Goal: Transaction & Acquisition: Purchase product/service

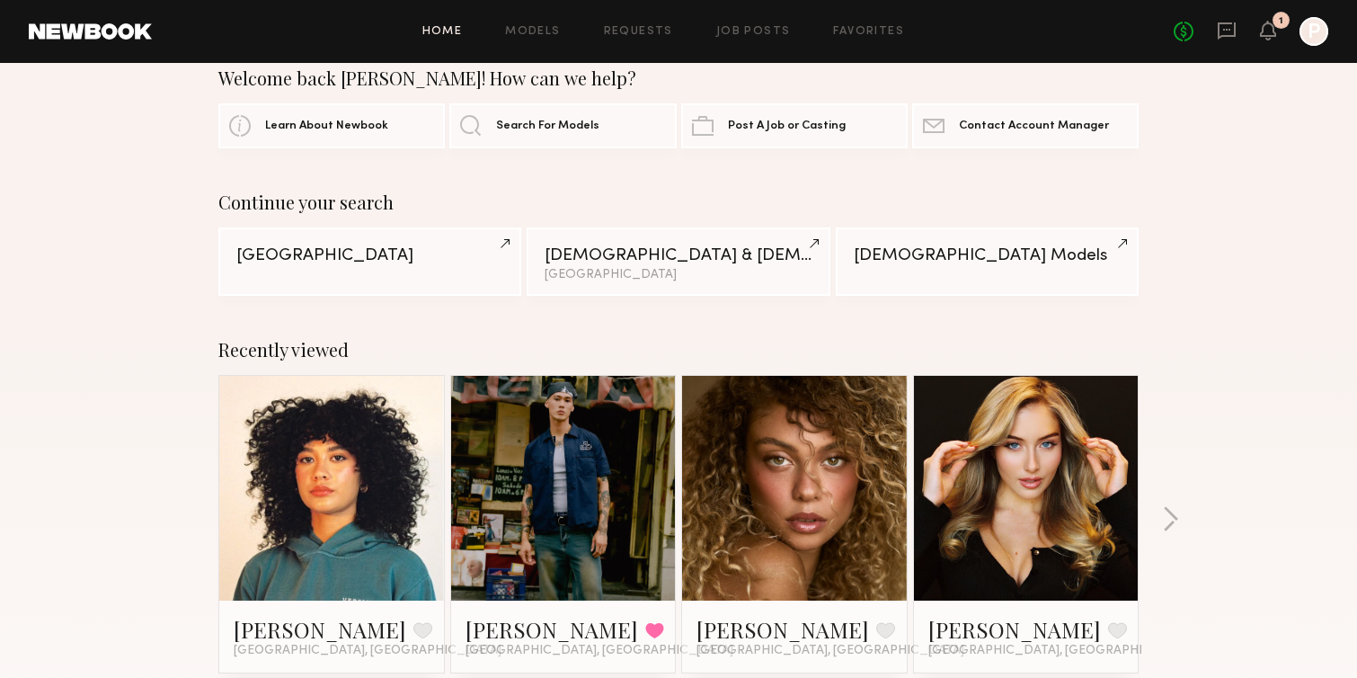
scroll to position [47, 0]
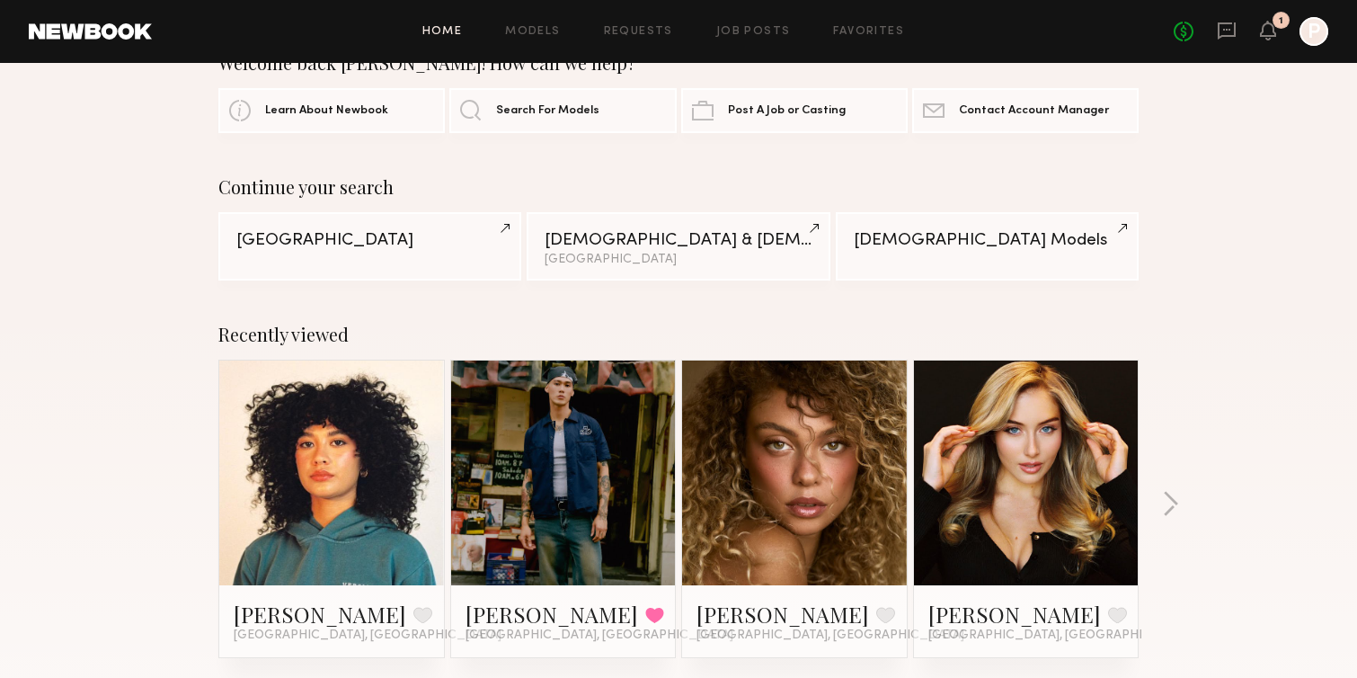
click at [1076, 450] on link at bounding box center [1027, 472] width 110 height 225
click at [1177, 502] on button "button" at bounding box center [1170, 506] width 17 height 30
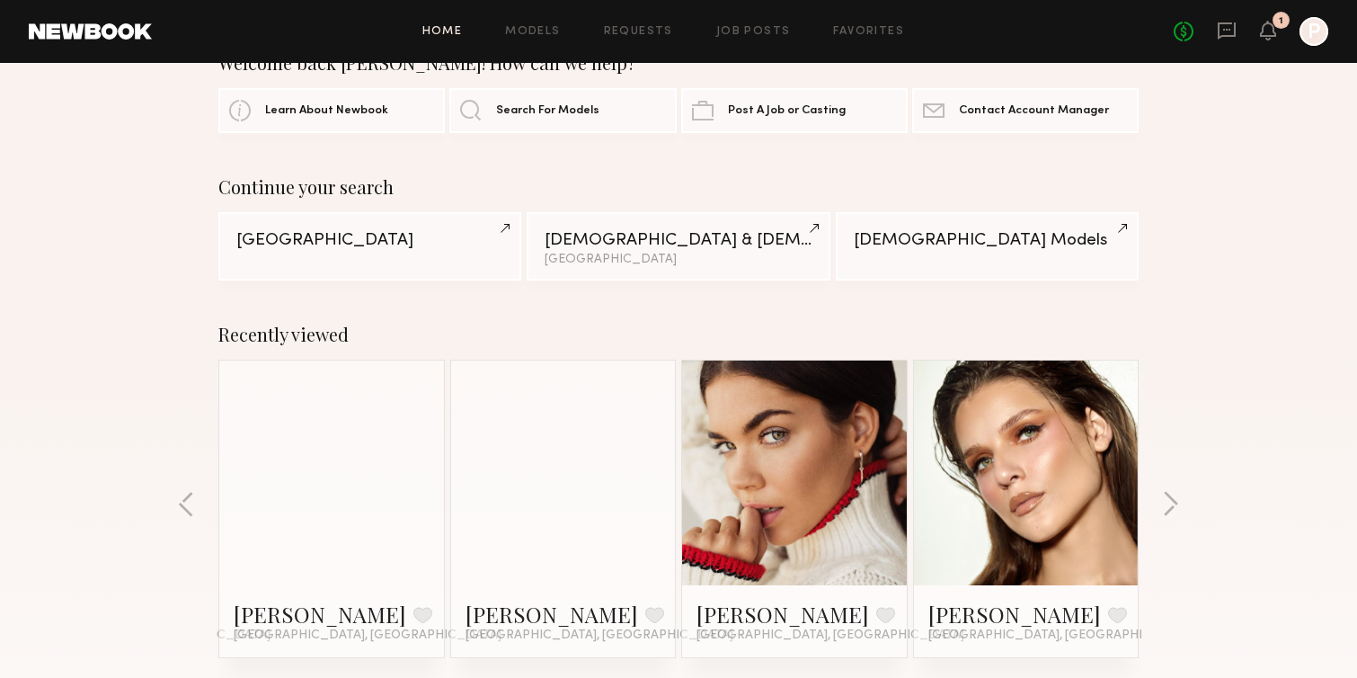
scroll to position [0, 0]
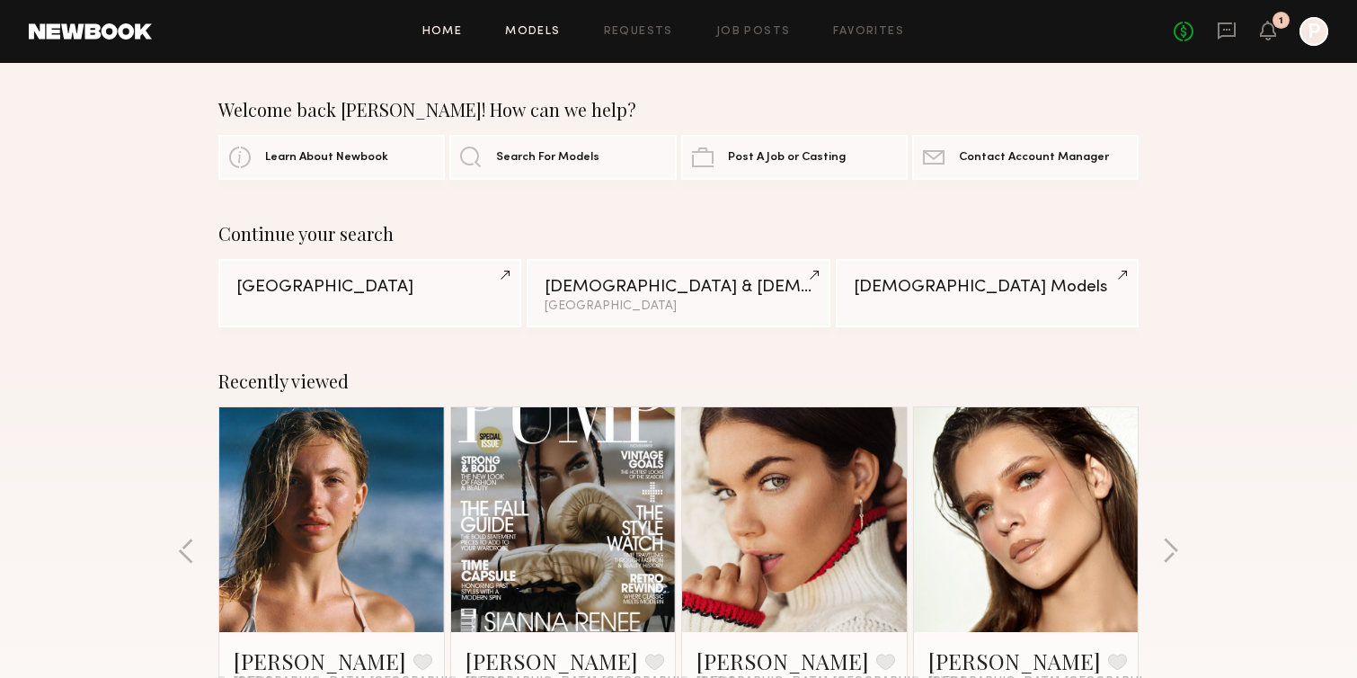
click at [550, 29] on link "Models" at bounding box center [532, 32] width 55 height 12
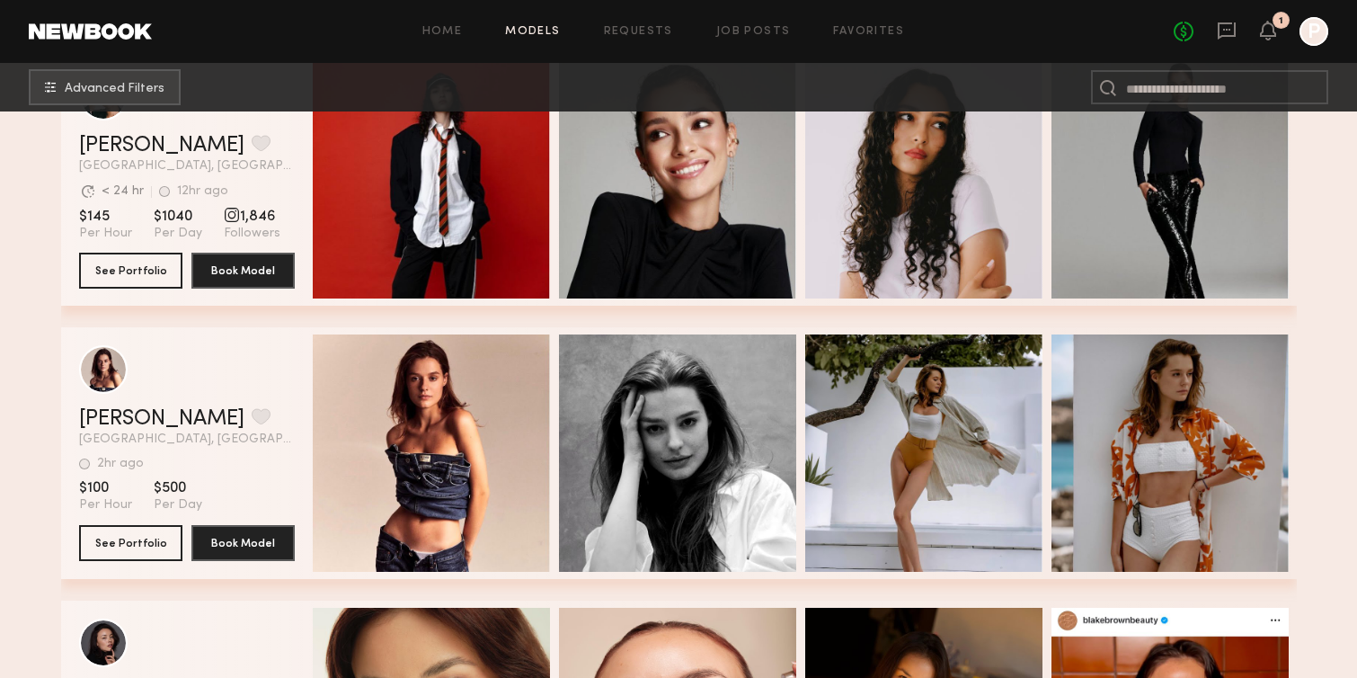
scroll to position [898, 0]
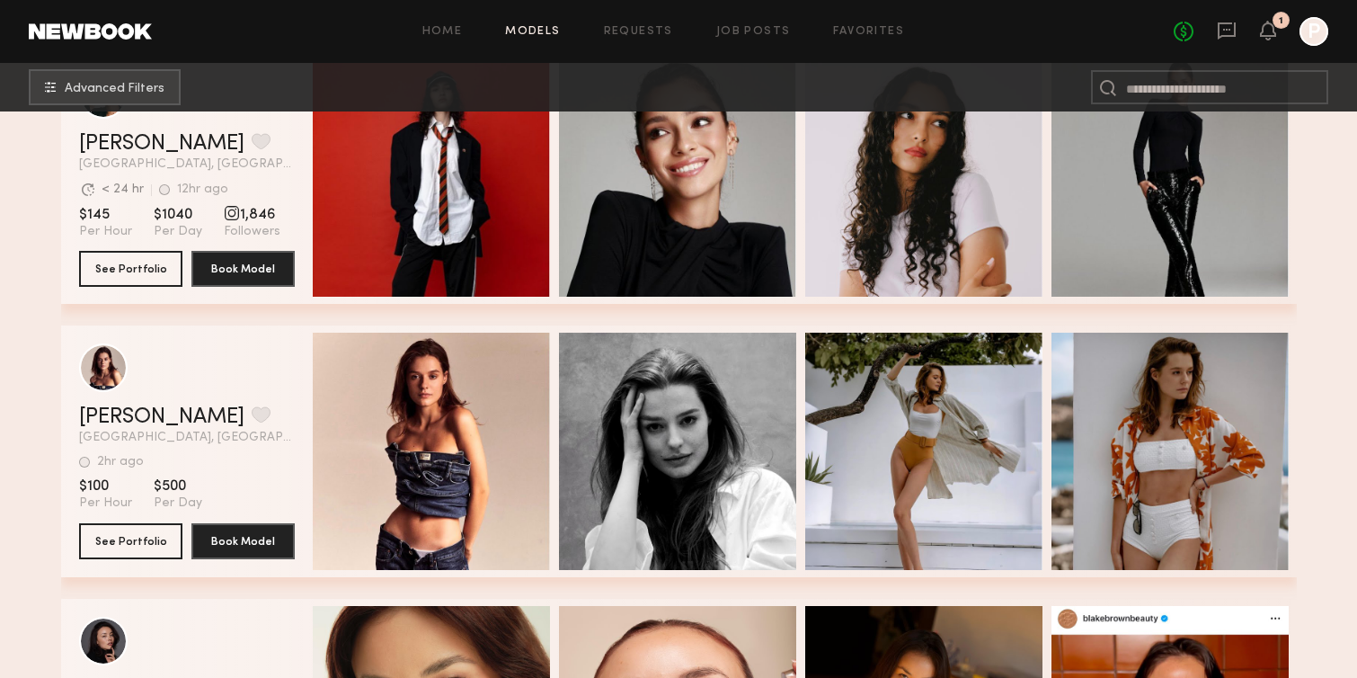
click at [213, 392] on header "Sofi S. Favorite Los Angeles, CA 2hr ago Last Online View Portfolio" at bounding box center [187, 393] width 216 height 101
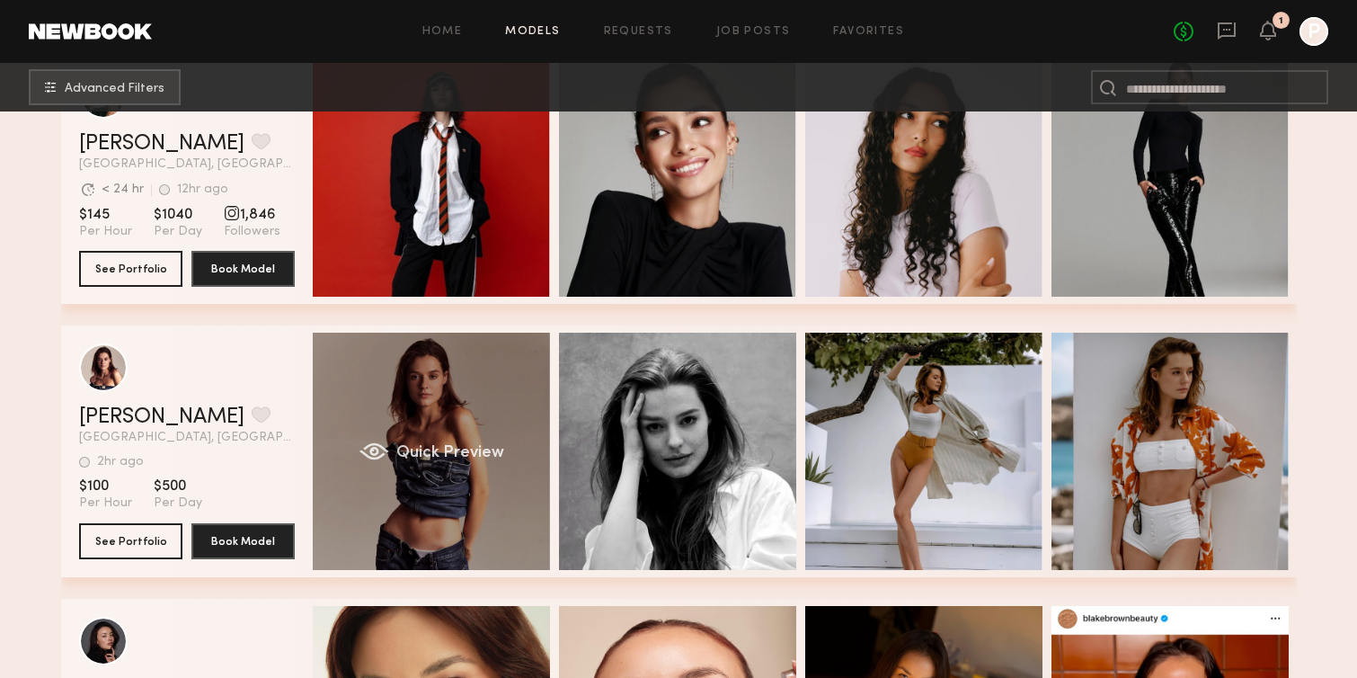
click at [455, 469] on div "Quick Preview" at bounding box center [431, 451] width 237 height 237
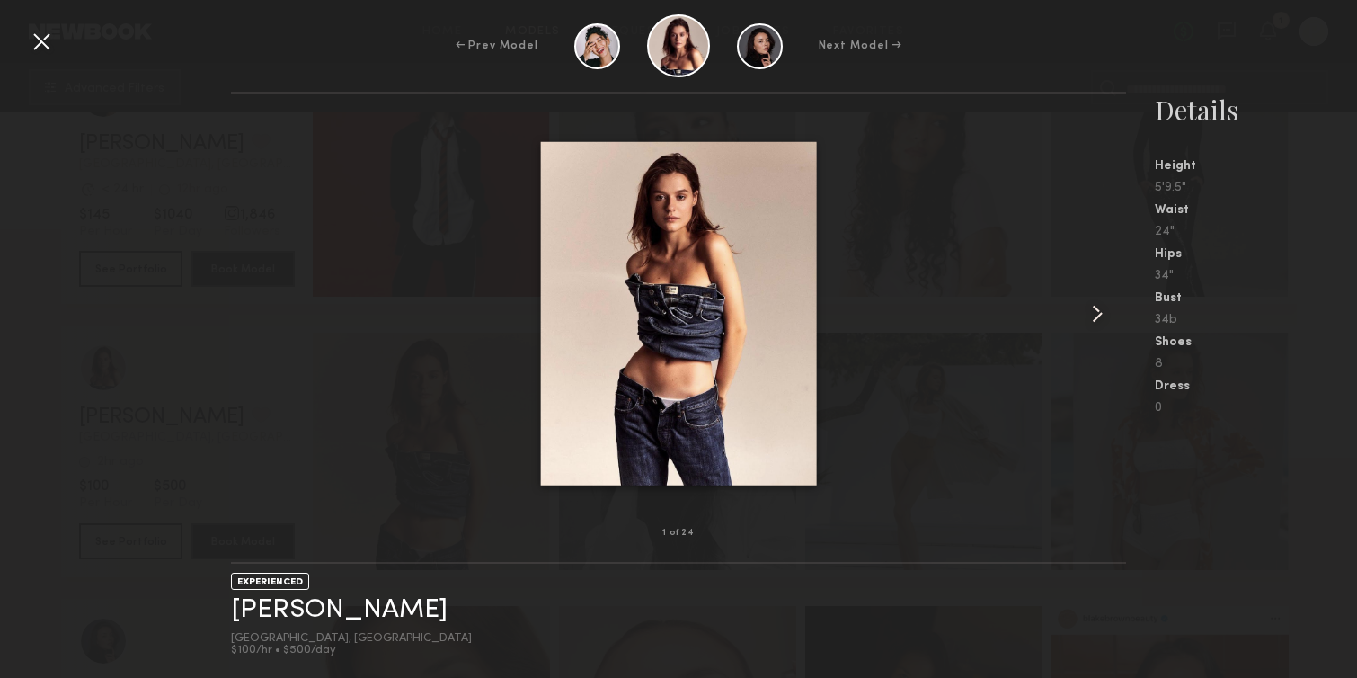
click at [1101, 315] on common-icon at bounding box center [1097, 313] width 29 height 29
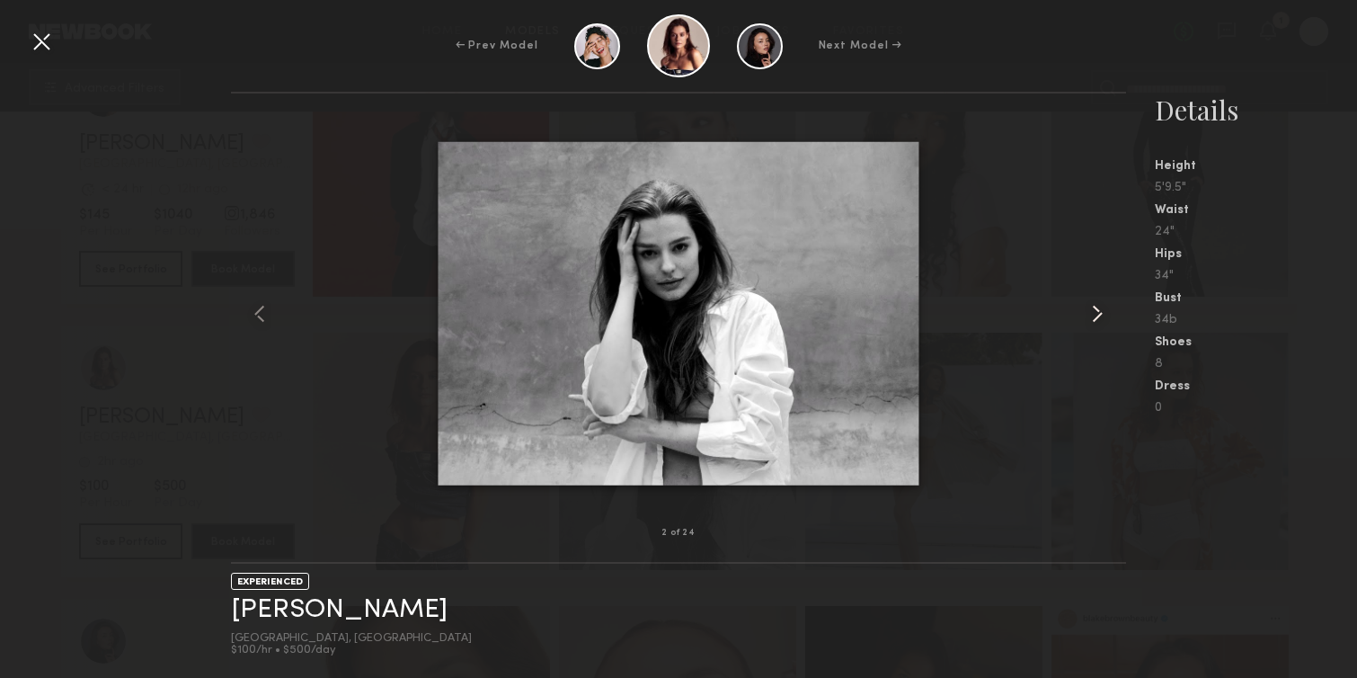
click at [1101, 315] on common-icon at bounding box center [1097, 313] width 29 height 29
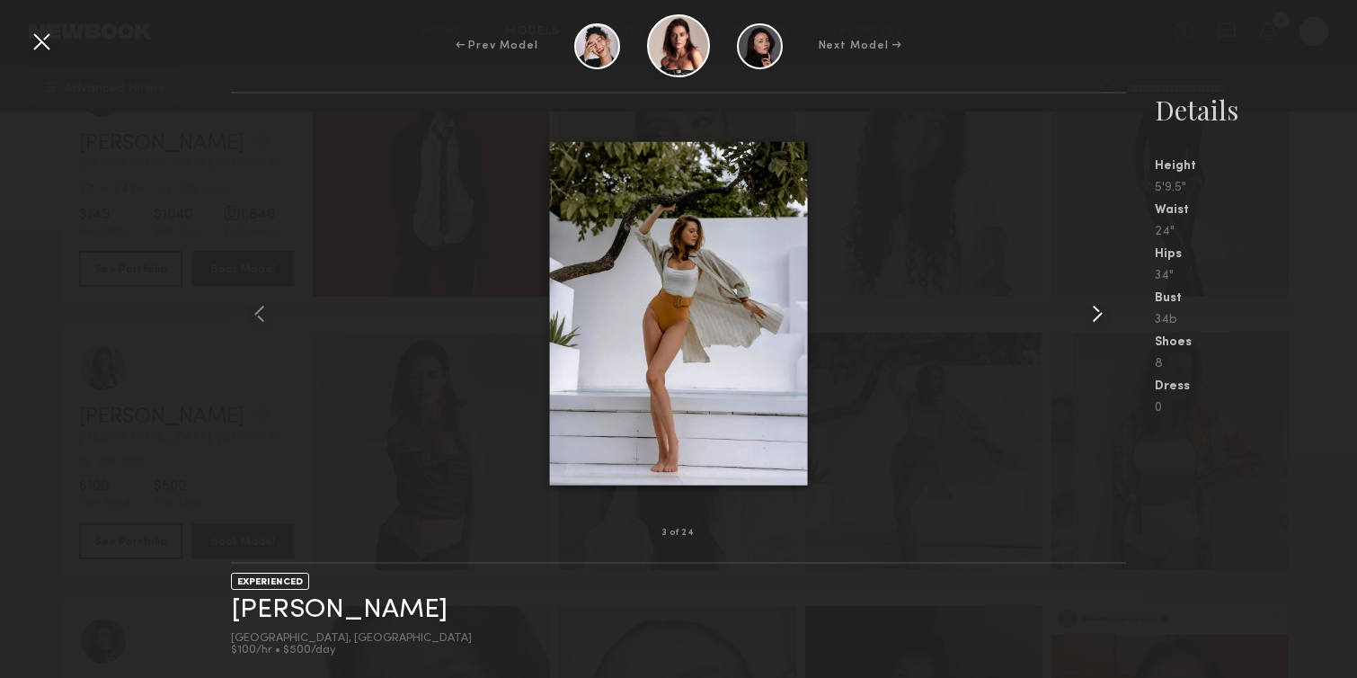
click at [1101, 315] on common-icon at bounding box center [1097, 313] width 29 height 29
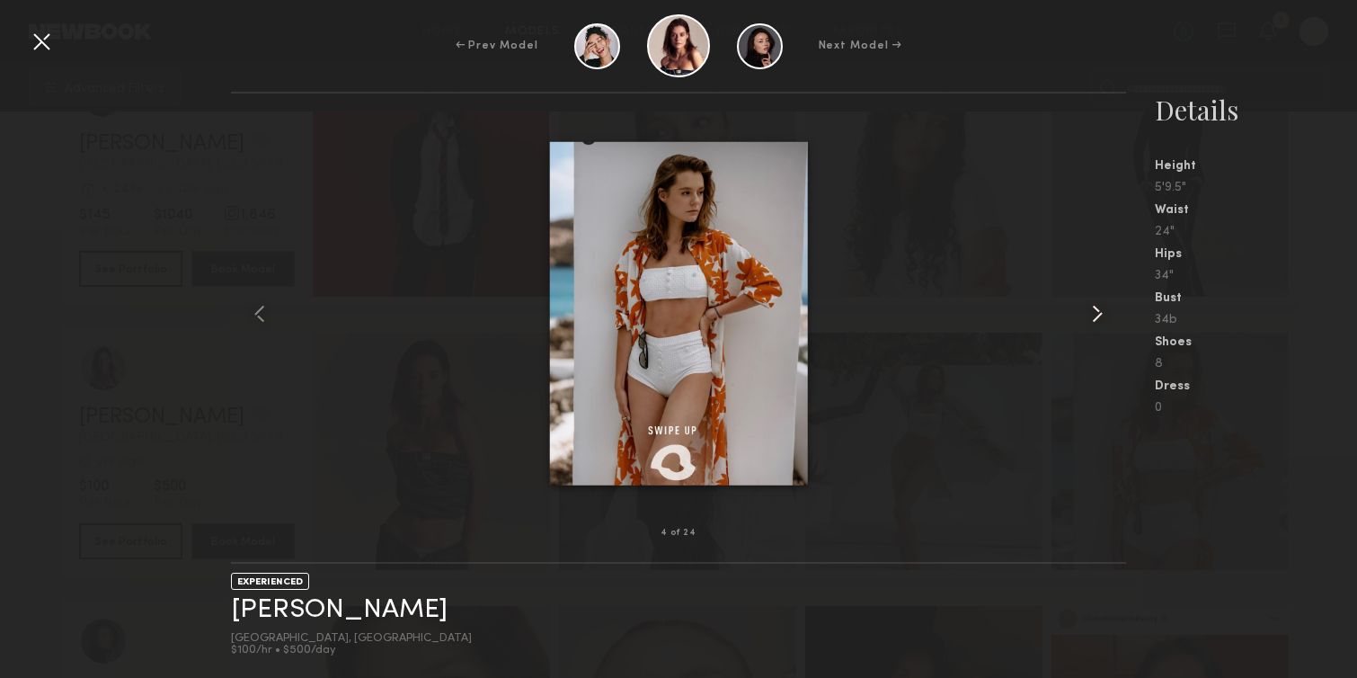
click at [1101, 315] on common-icon at bounding box center [1097, 313] width 29 height 29
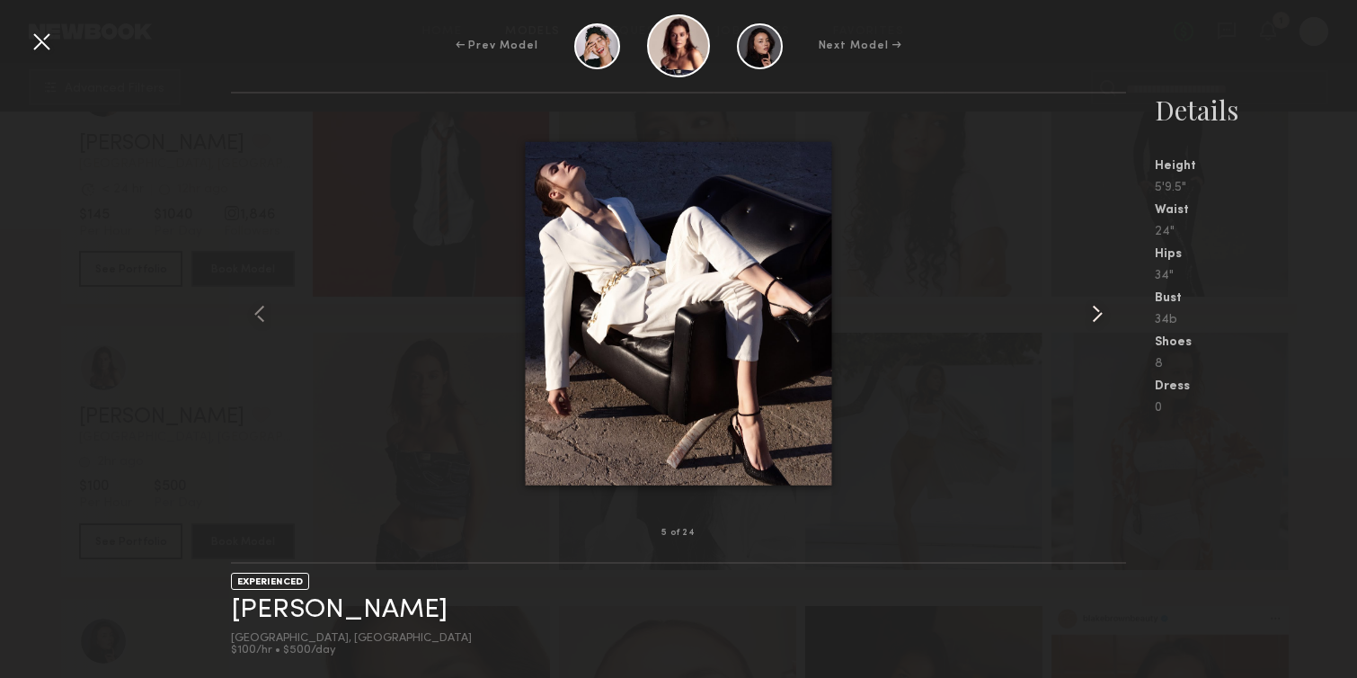
click at [1103, 319] on common-icon at bounding box center [1097, 313] width 29 height 29
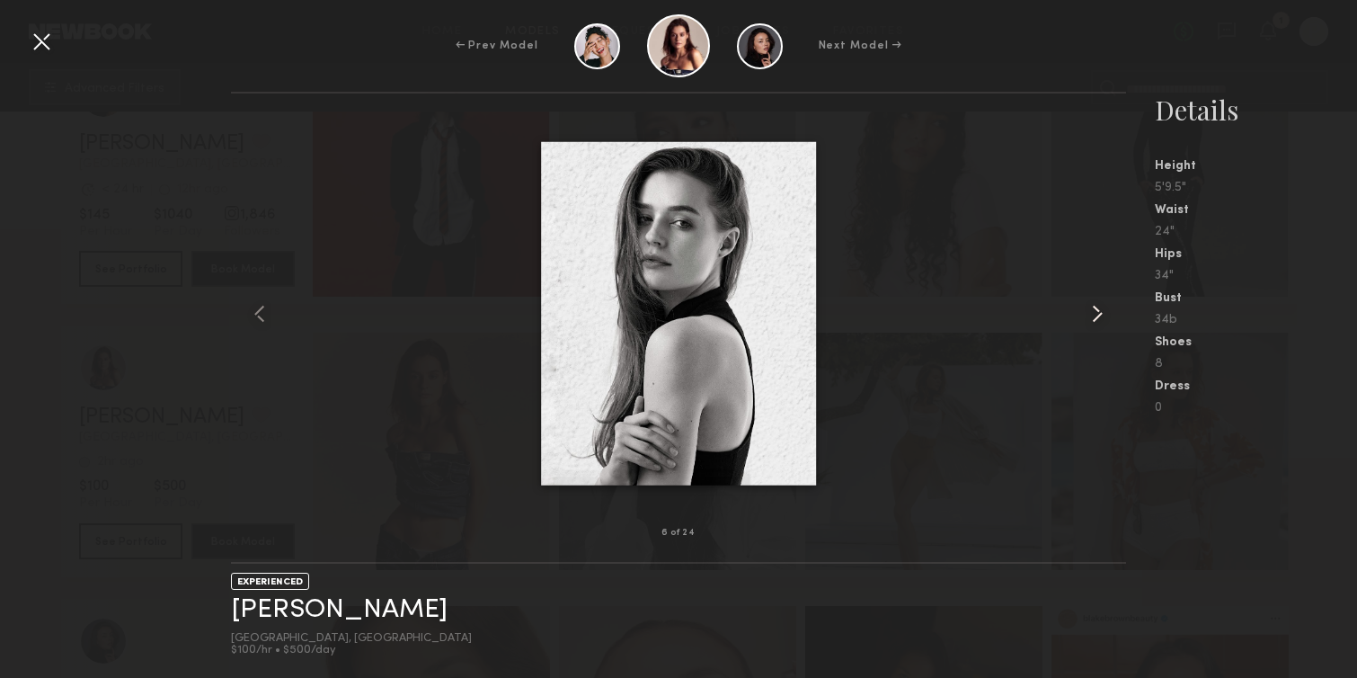
click at [1103, 319] on common-icon at bounding box center [1097, 313] width 29 height 29
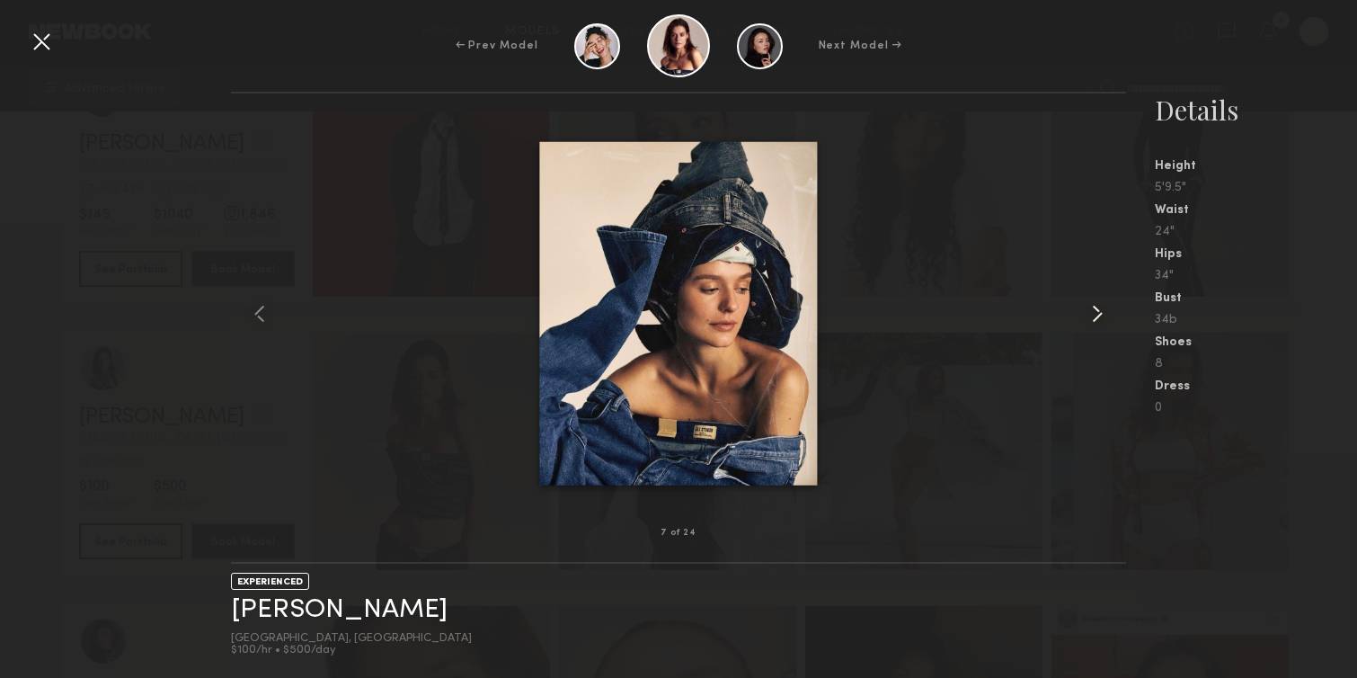
click at [1103, 319] on common-icon at bounding box center [1097, 313] width 29 height 29
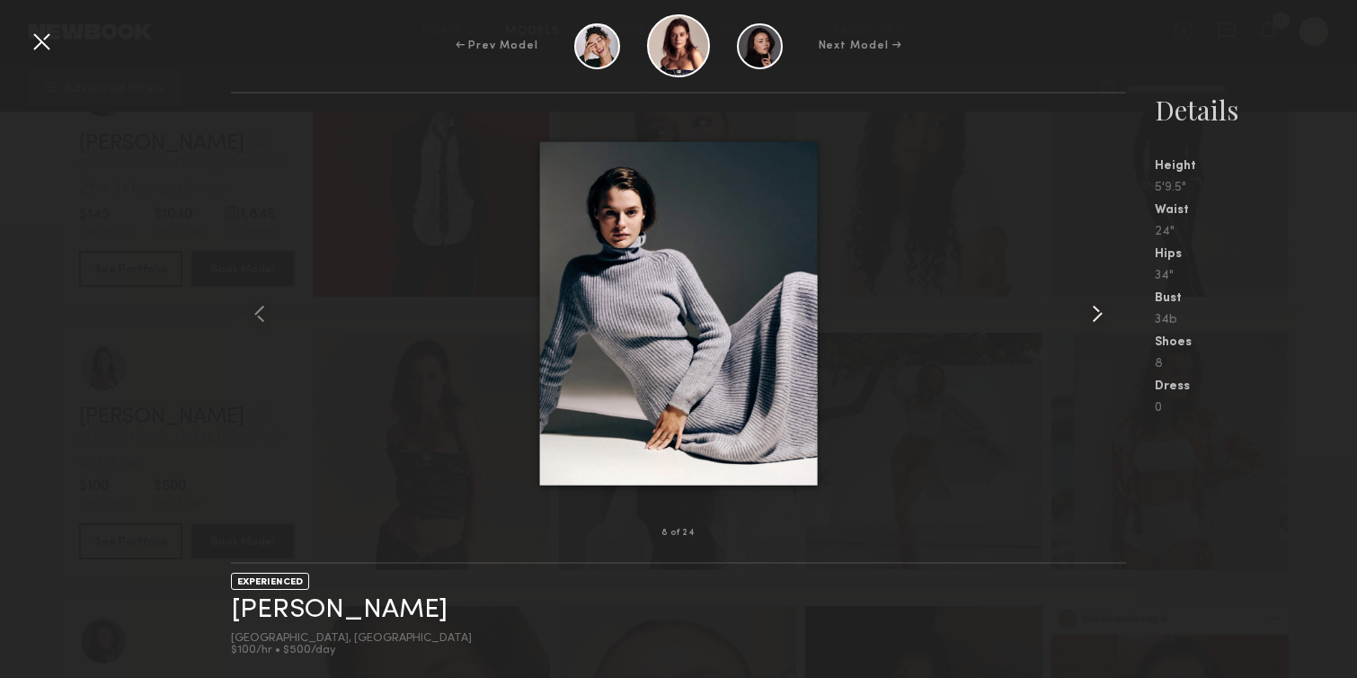
click at [1103, 319] on common-icon at bounding box center [1097, 313] width 29 height 29
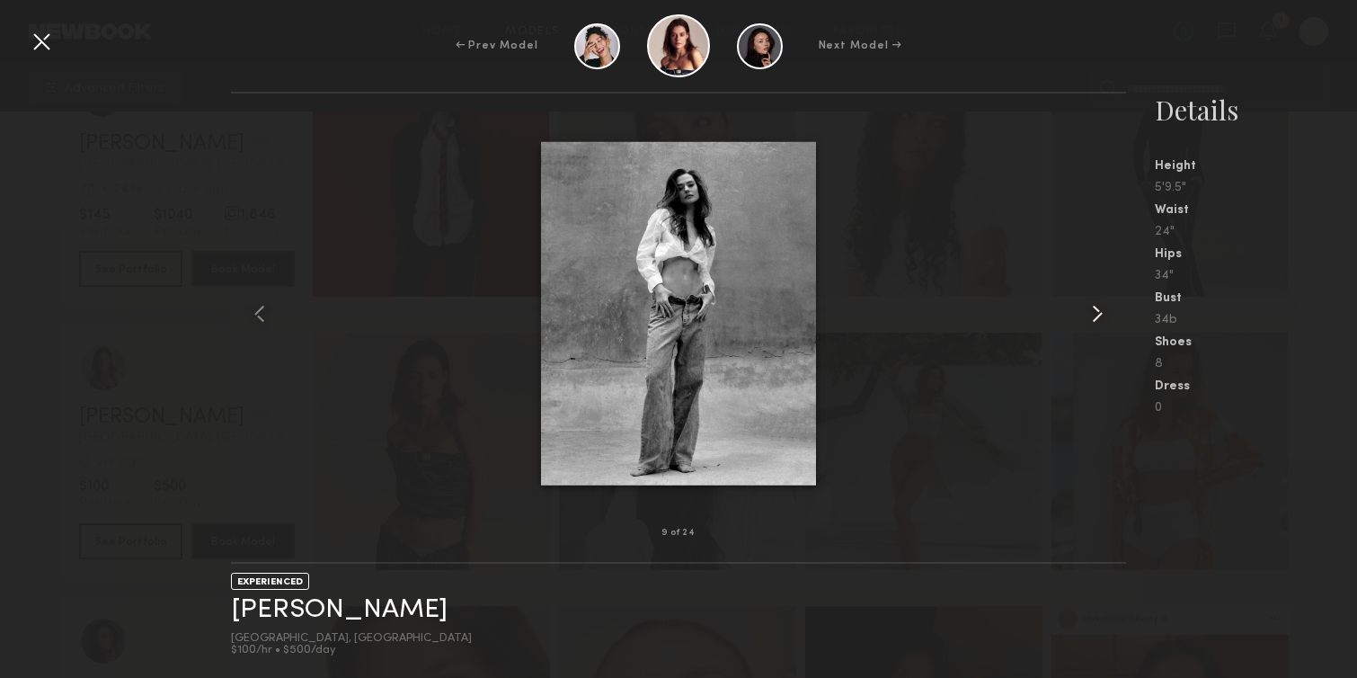
click at [1103, 319] on common-icon at bounding box center [1097, 313] width 29 height 29
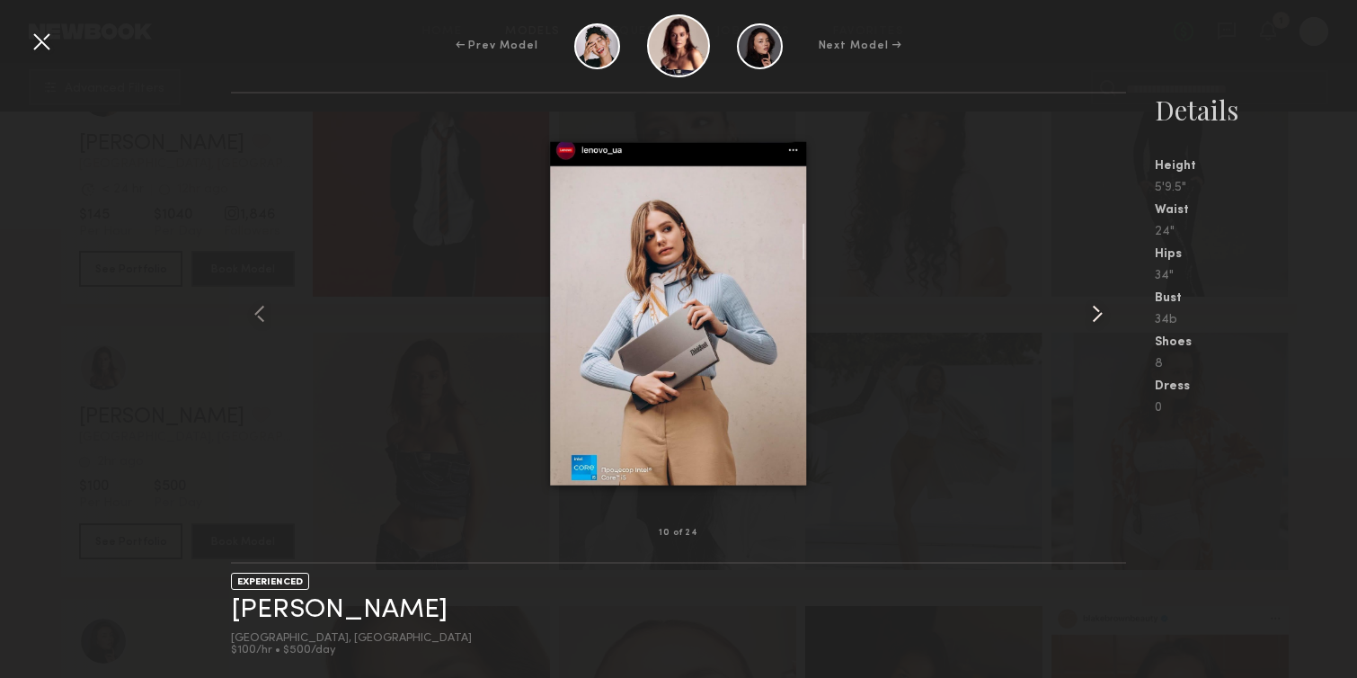
click at [1103, 319] on common-icon at bounding box center [1097, 313] width 29 height 29
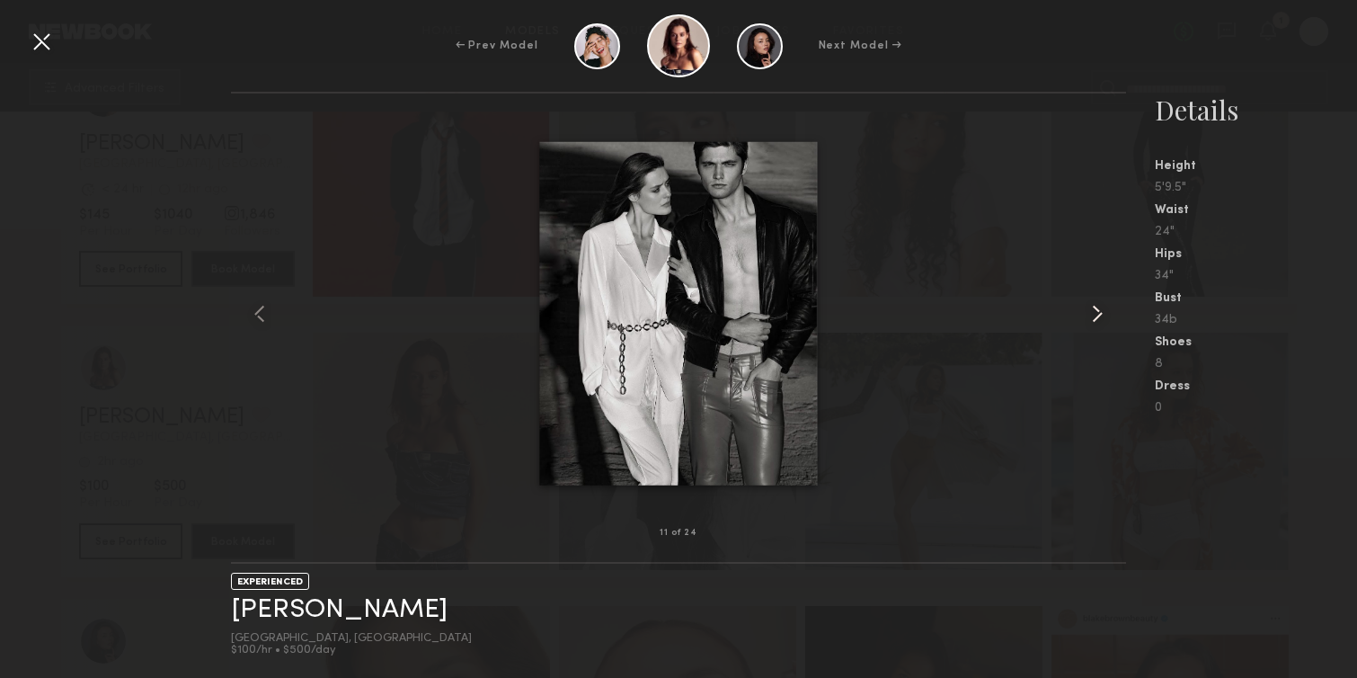
click at [1103, 319] on common-icon at bounding box center [1097, 313] width 29 height 29
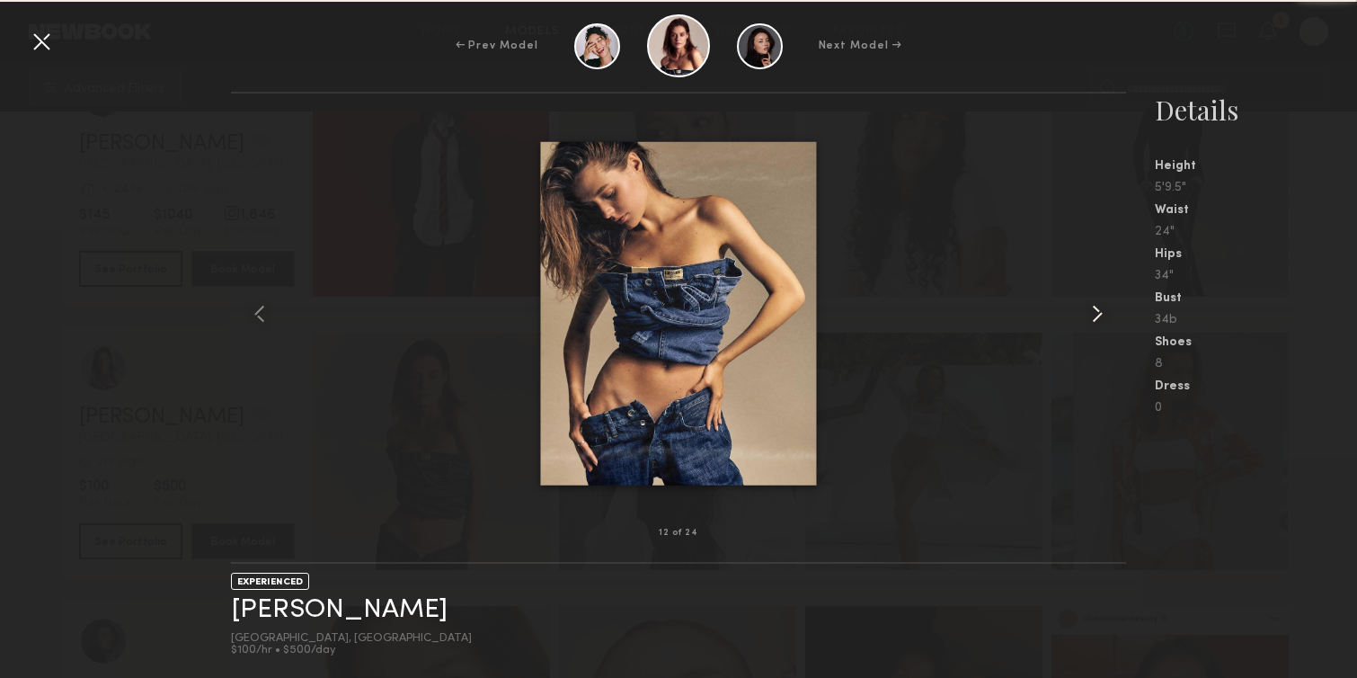
click at [1103, 319] on common-icon at bounding box center [1097, 313] width 29 height 29
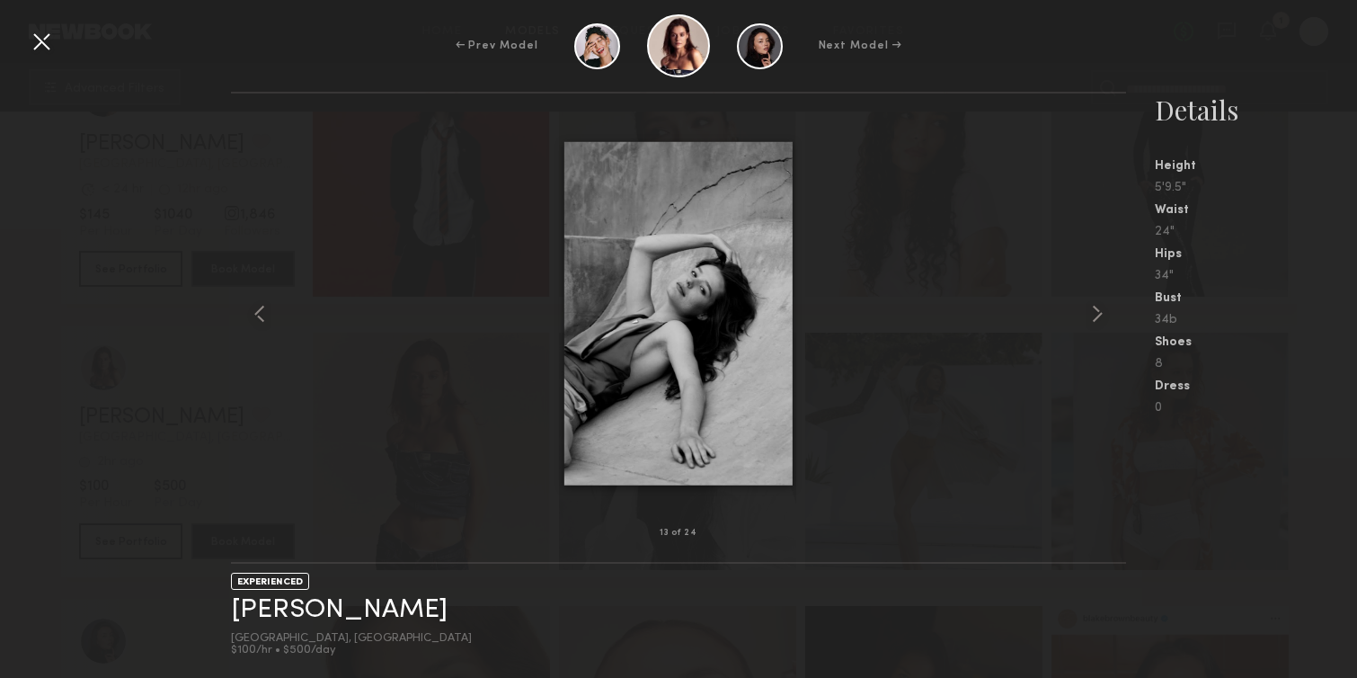
click at [40, 40] on div at bounding box center [41, 41] width 29 height 29
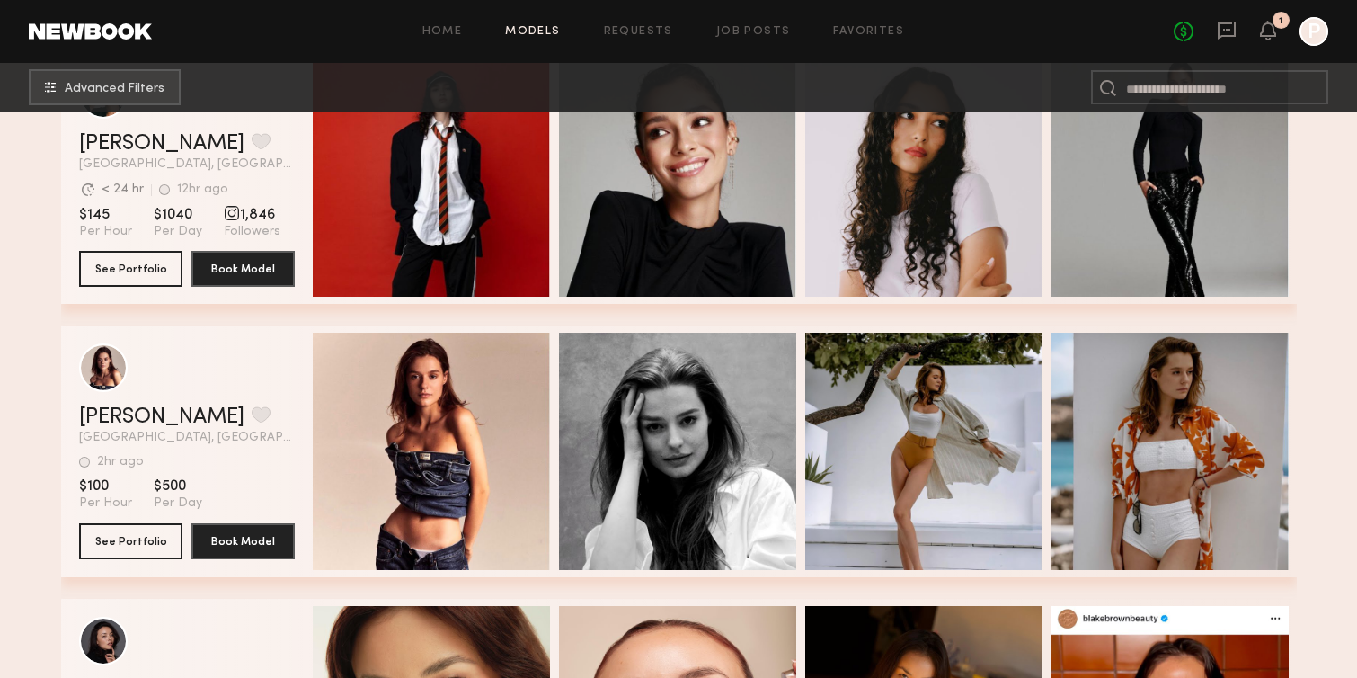
click at [190, 401] on header "Sofi S. Favorite Los Angeles, CA 2hr ago Last Online View Portfolio" at bounding box center [187, 393] width 216 height 101
click at [93, 415] on link "Sofi S." at bounding box center [161, 417] width 165 height 22
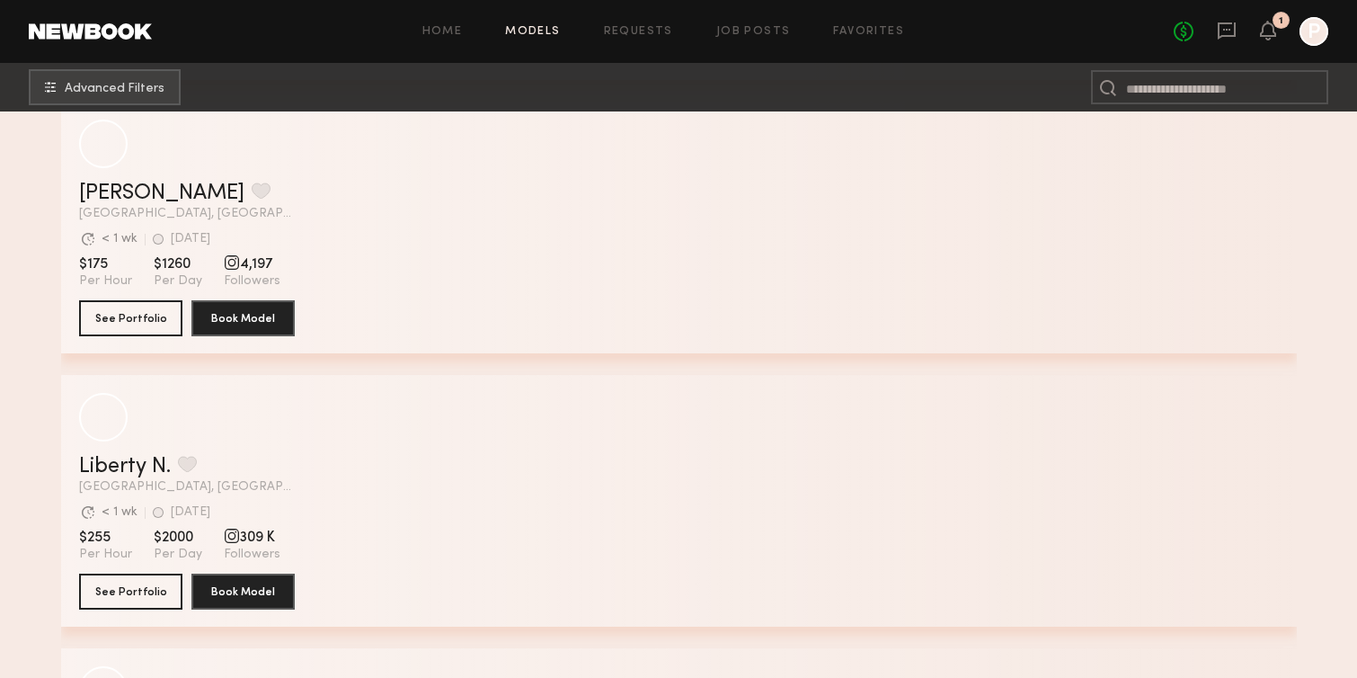
scroll to position [10363, 0]
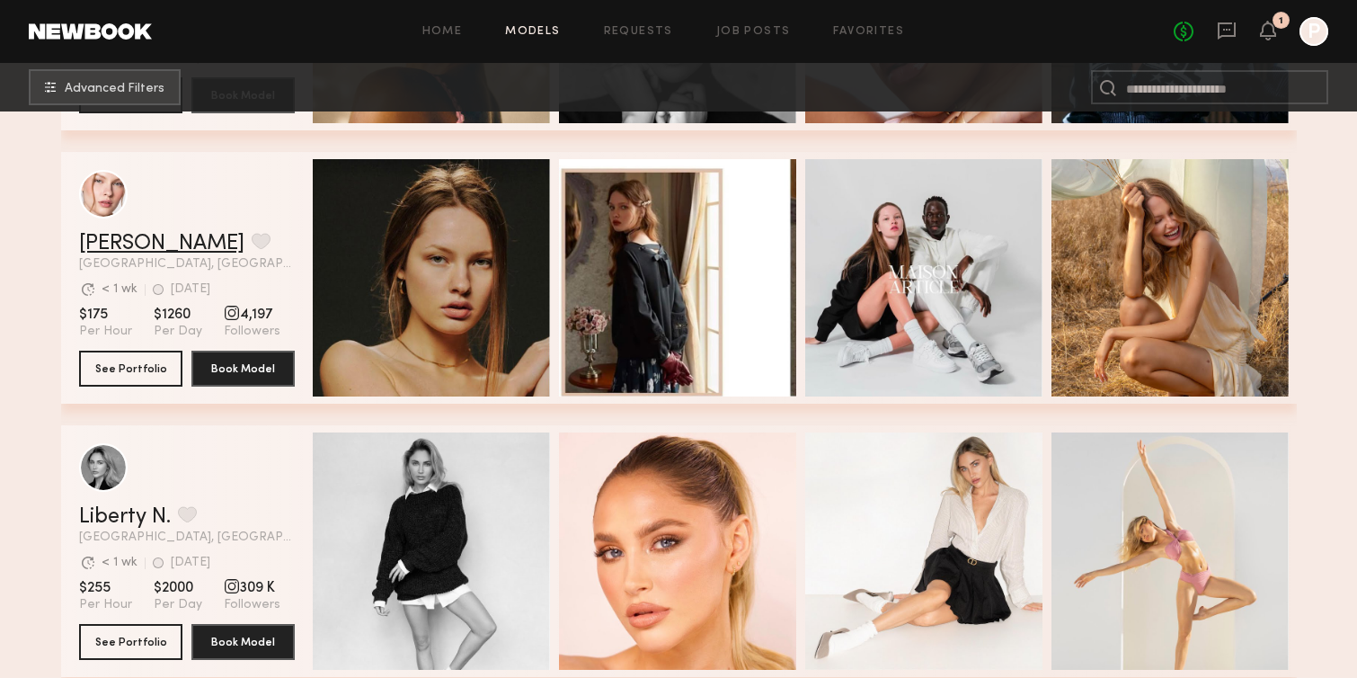
click at [163, 239] on link "Anastasiia M." at bounding box center [161, 244] width 165 height 22
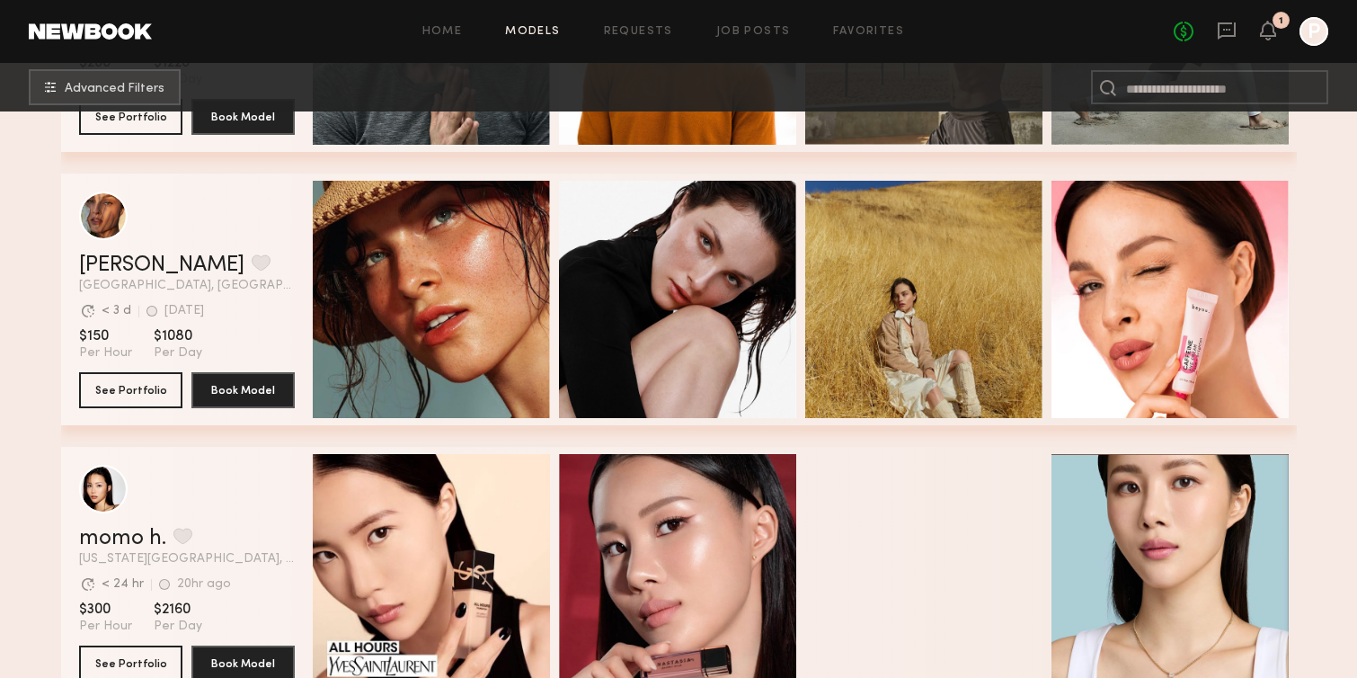
scroll to position [11163, 0]
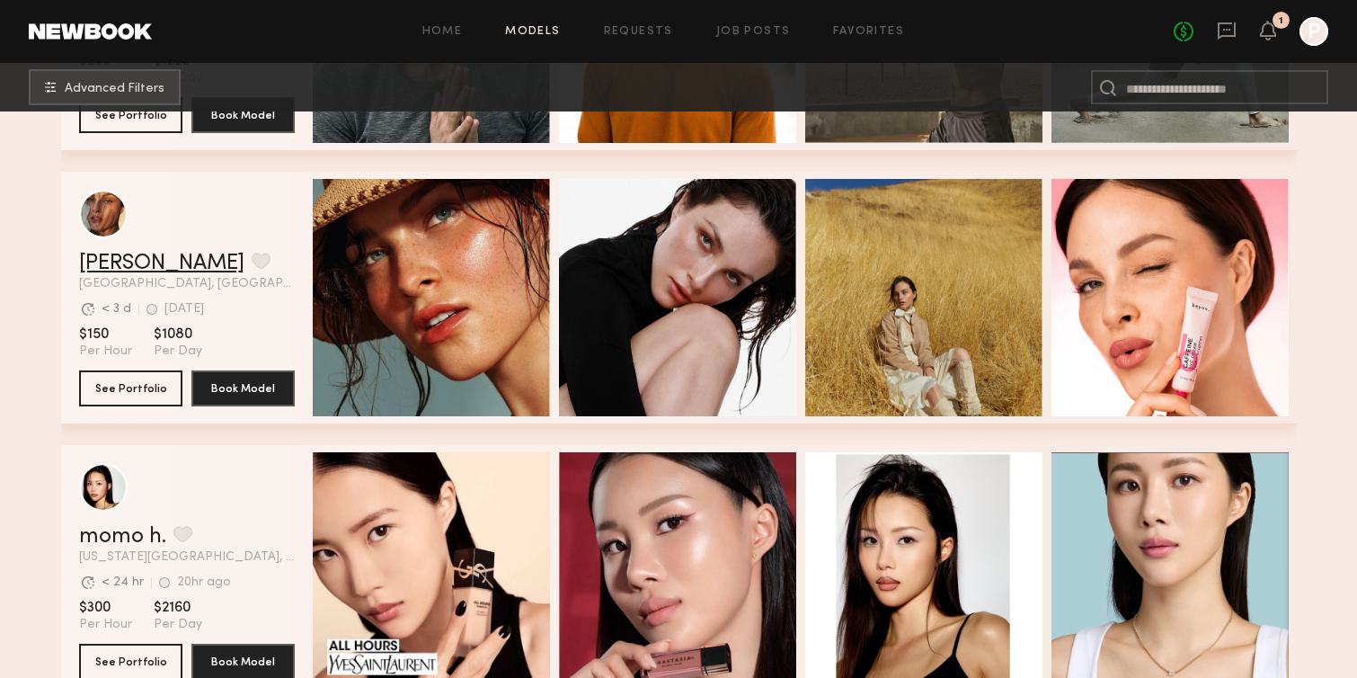
click at [112, 253] on link "Nicole C." at bounding box center [161, 264] width 165 height 22
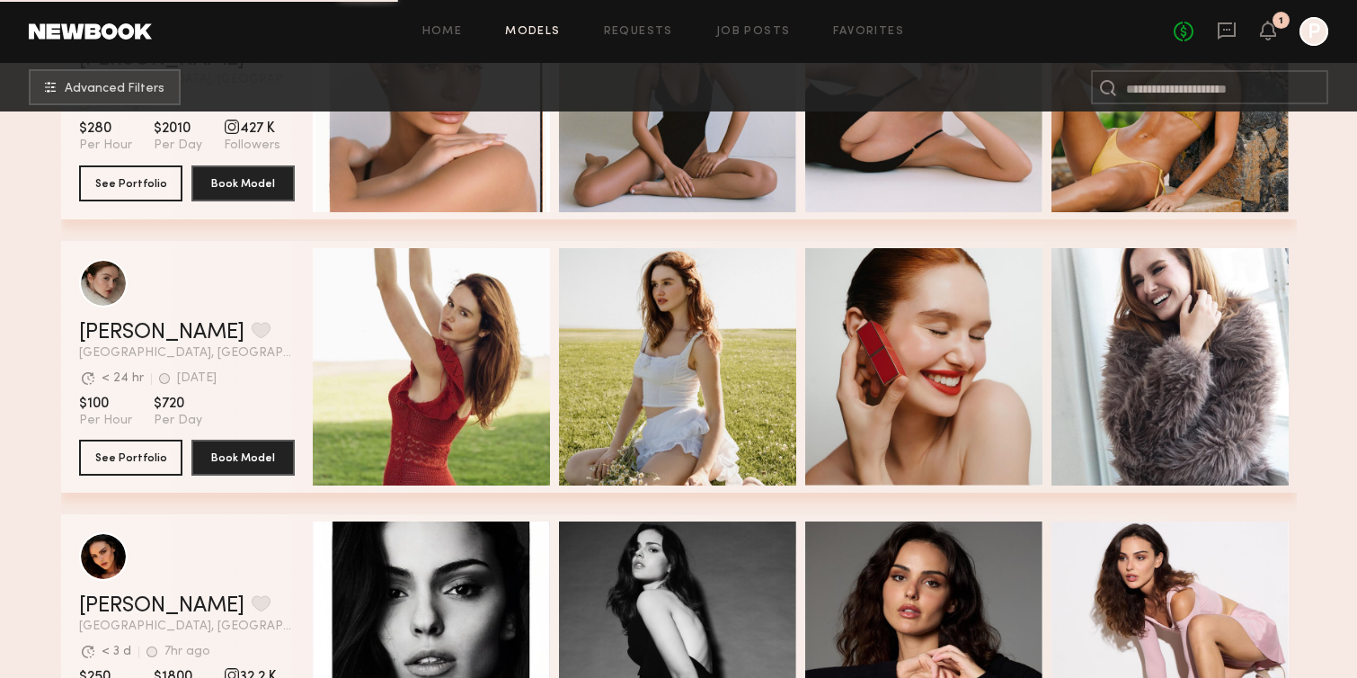
scroll to position [12619, 0]
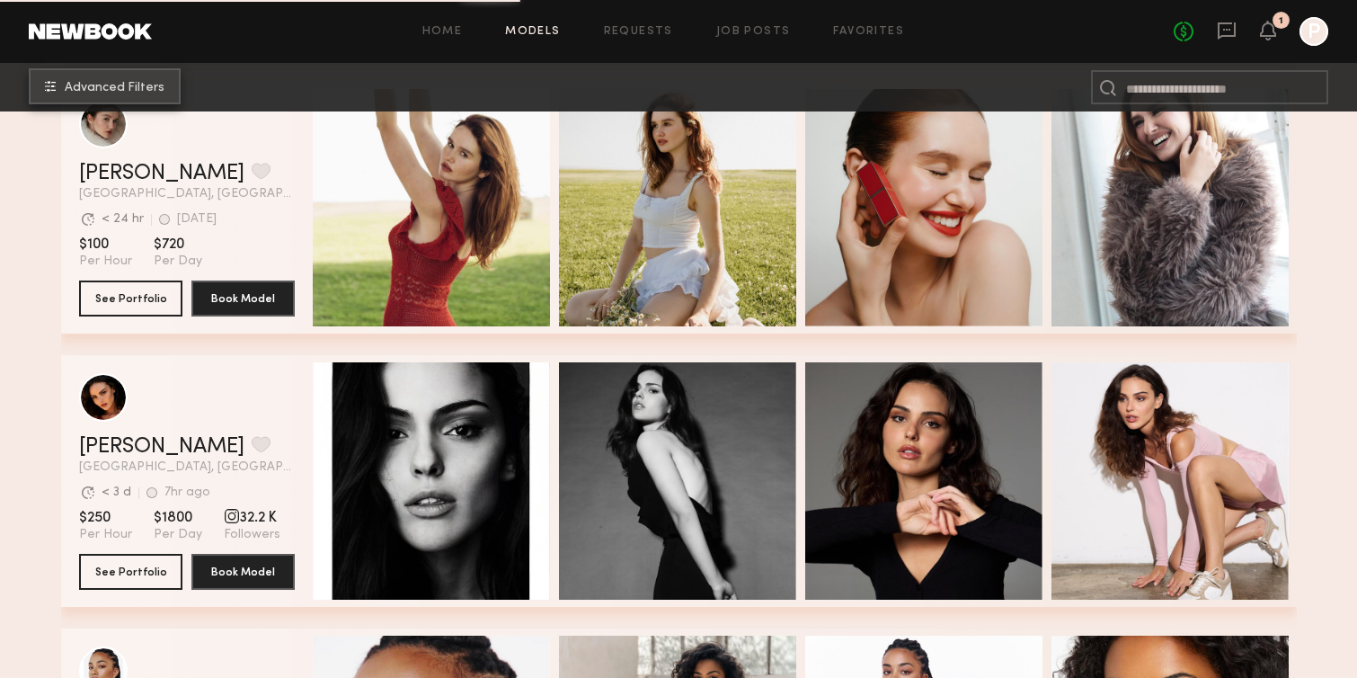
click at [80, 94] on button "Advanced Filters" at bounding box center [105, 86] width 152 height 36
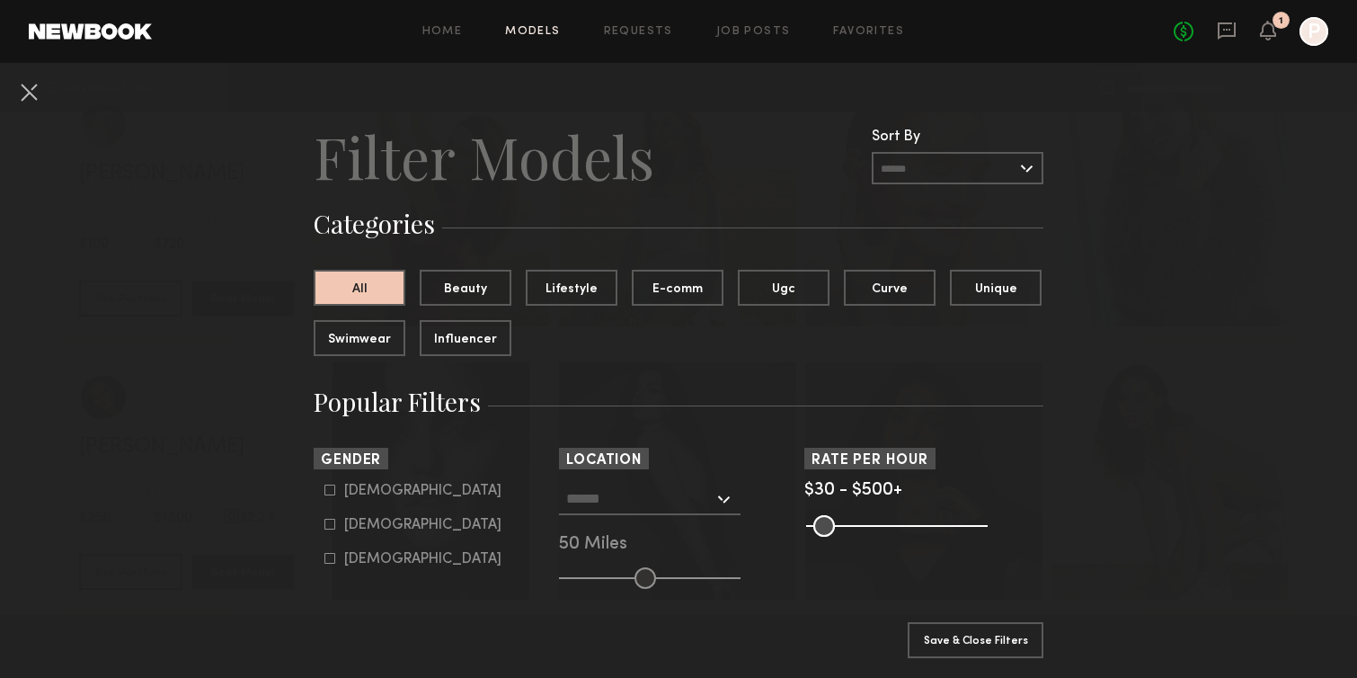
click at [377, 523] on div "Female" at bounding box center [422, 525] width 157 height 11
type input "**"
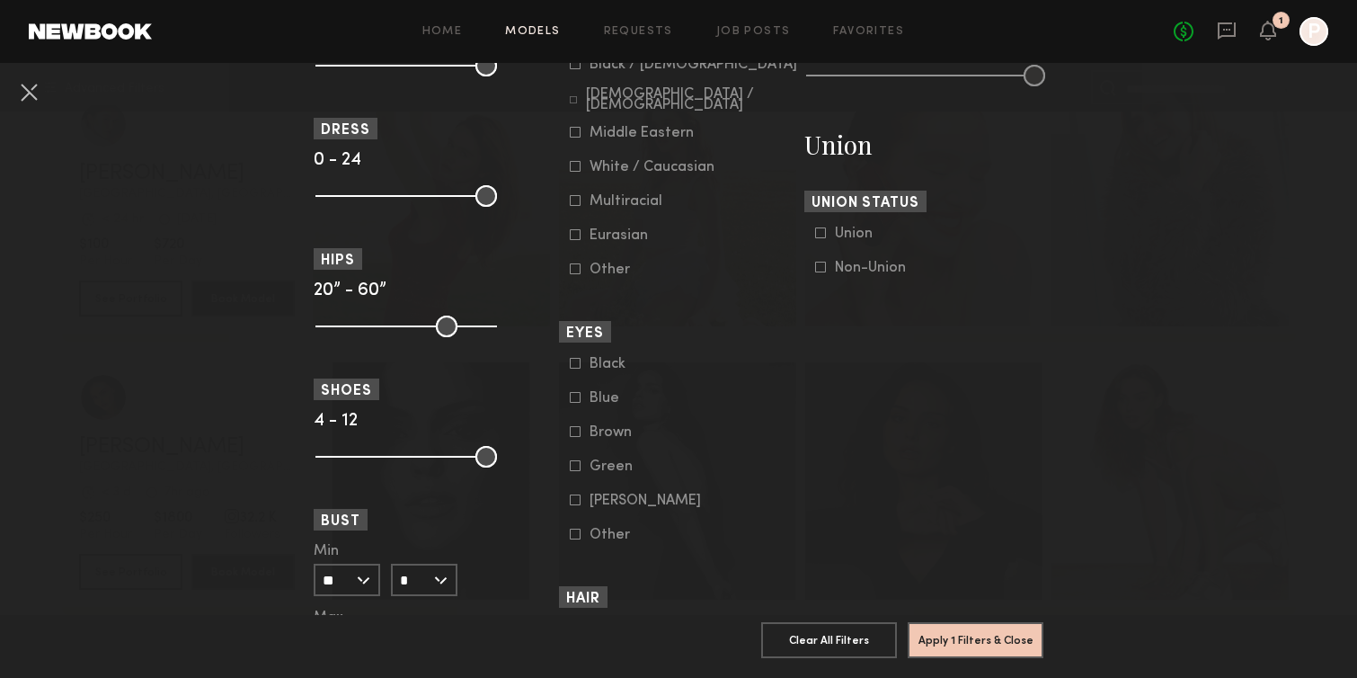
scroll to position [1093, 0]
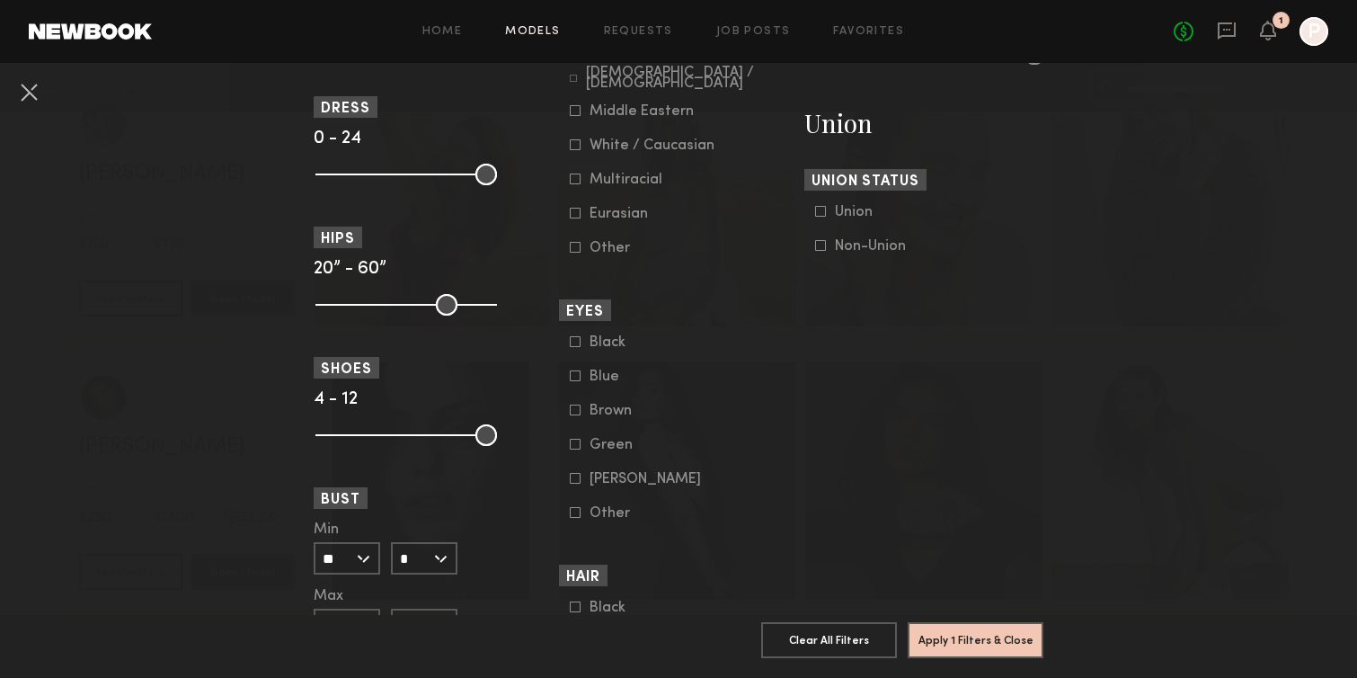
click at [604, 373] on form "Black Blue Brown Green Hazel Other" at bounding box center [684, 427] width 228 height 187
click at [600, 382] on div "Blue" at bounding box center [625, 376] width 70 height 11
click at [594, 450] on div "Green" at bounding box center [625, 445] width 70 height 11
click at [988, 643] on button "Apply 2 Filters & Close" at bounding box center [976, 639] width 136 height 36
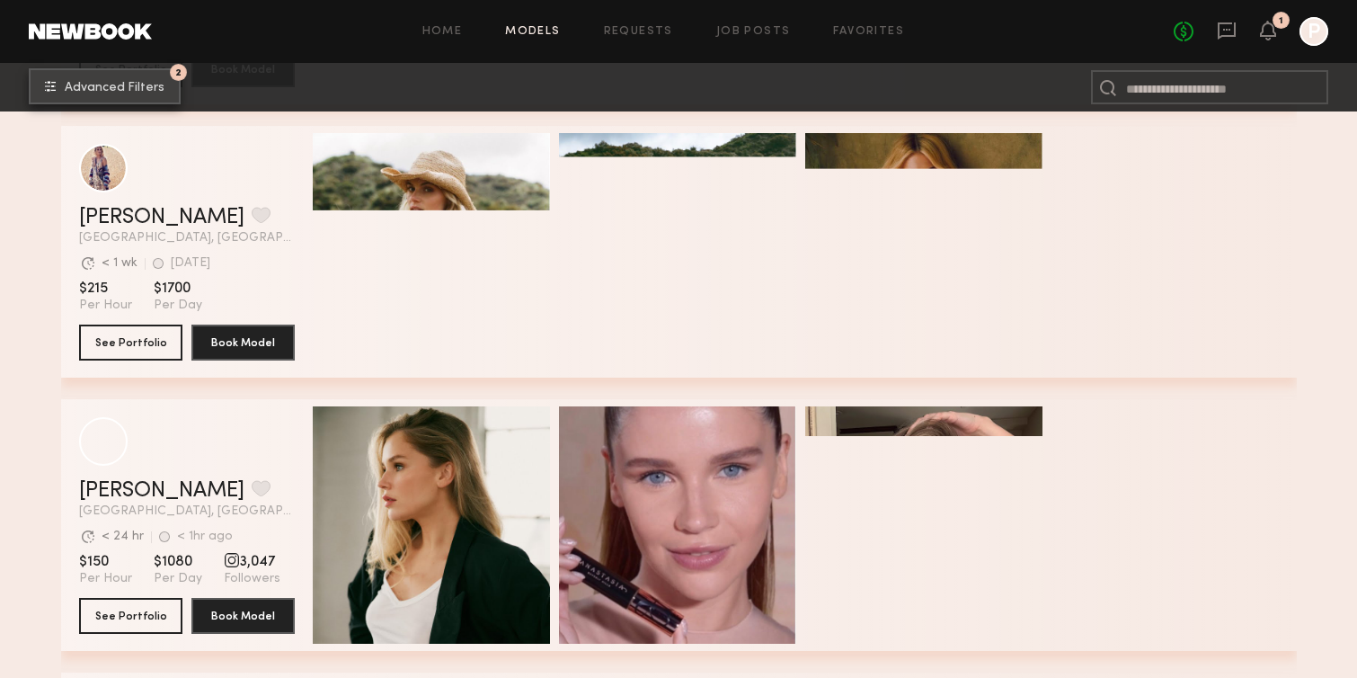
scroll to position [1979, 0]
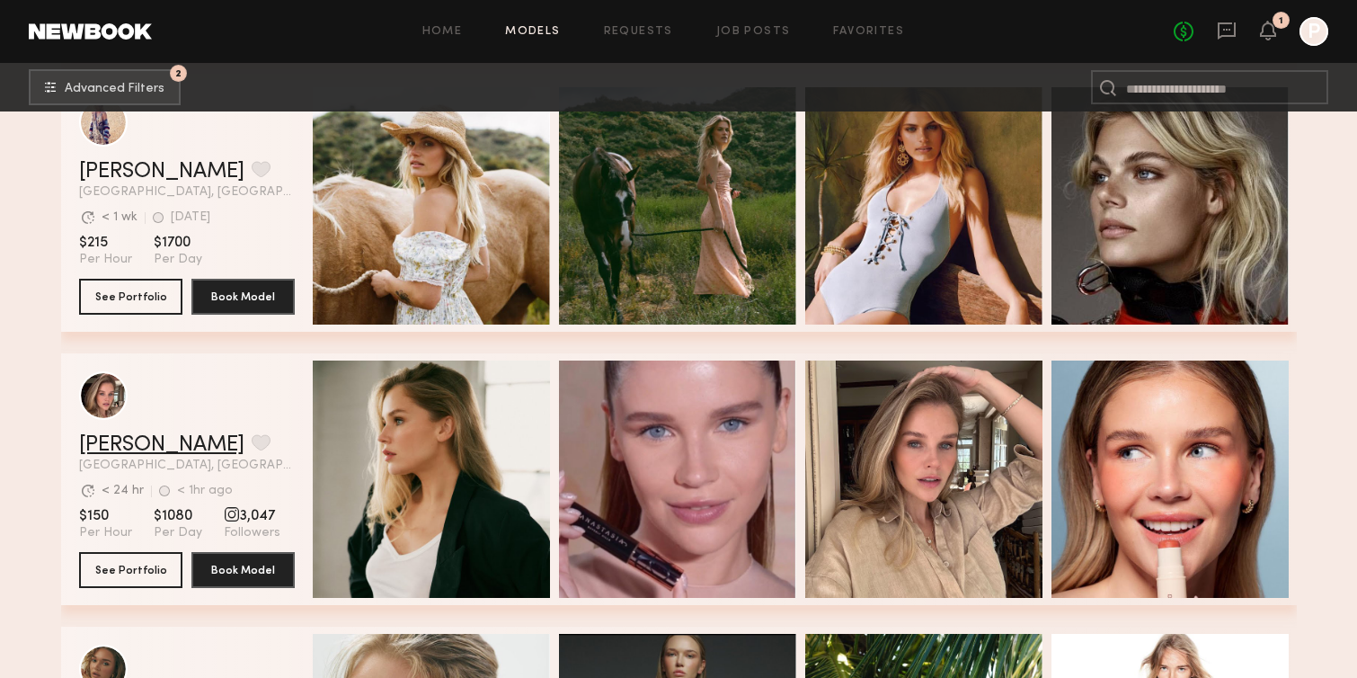
click at [120, 434] on link "[PERSON_NAME]" at bounding box center [161, 445] width 165 height 22
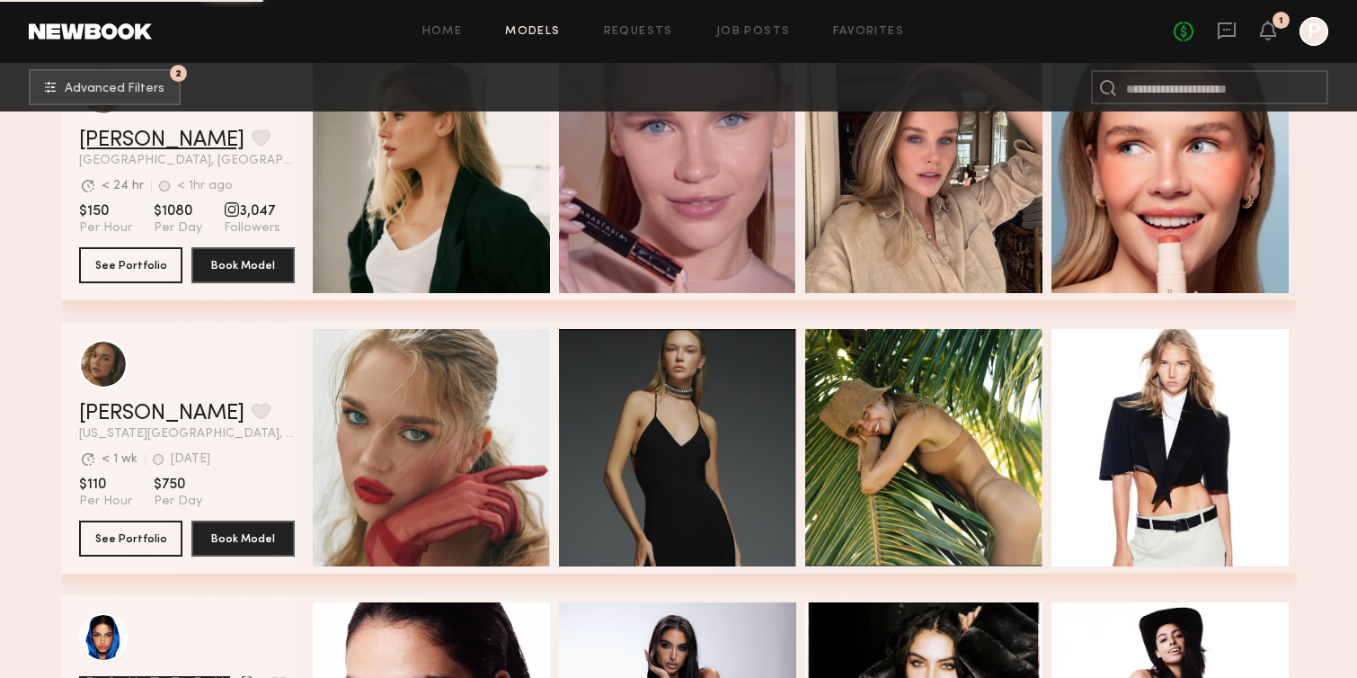
scroll to position [2297, 0]
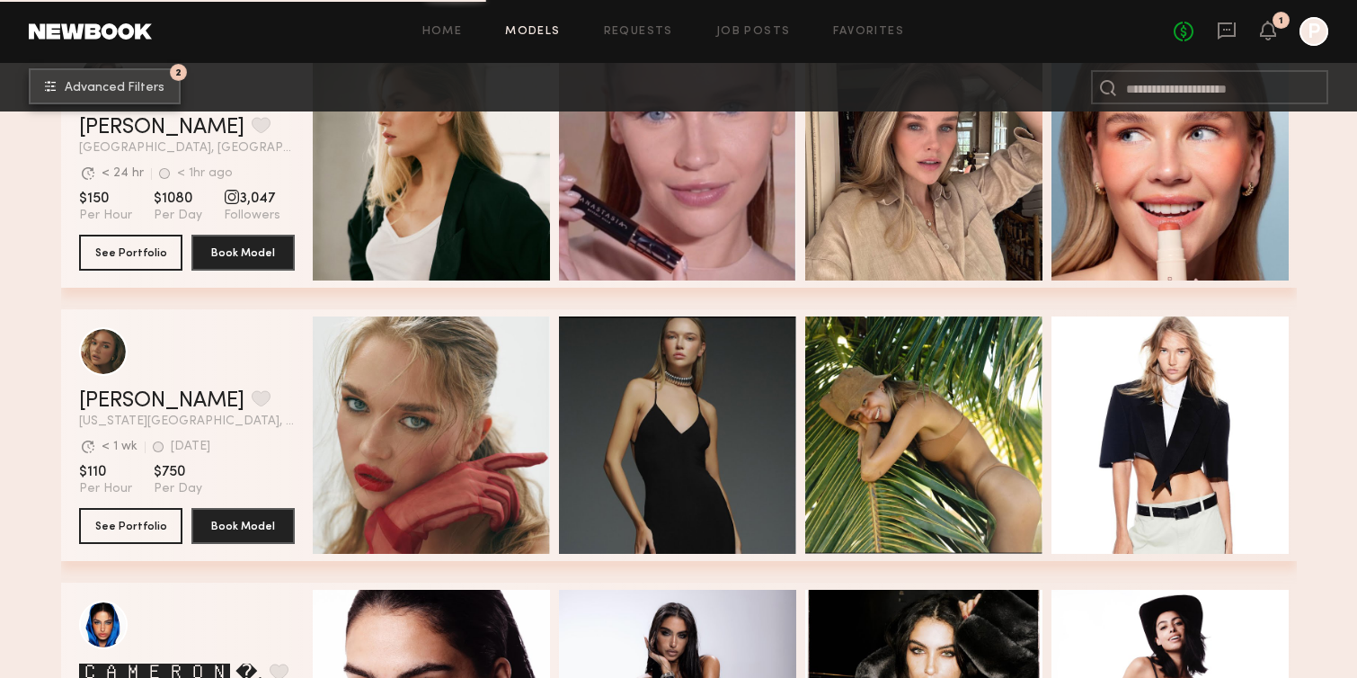
click at [133, 82] on span "Advanced Filters" at bounding box center [115, 88] width 100 height 13
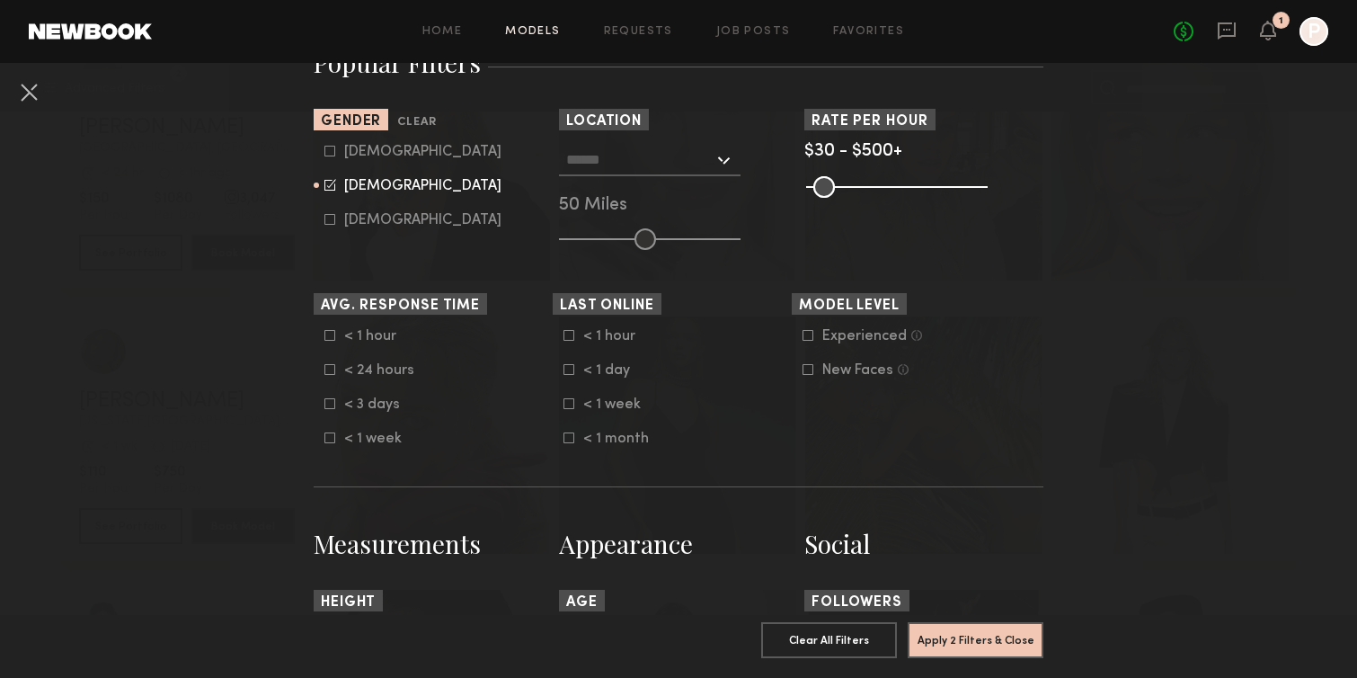
scroll to position [0, 0]
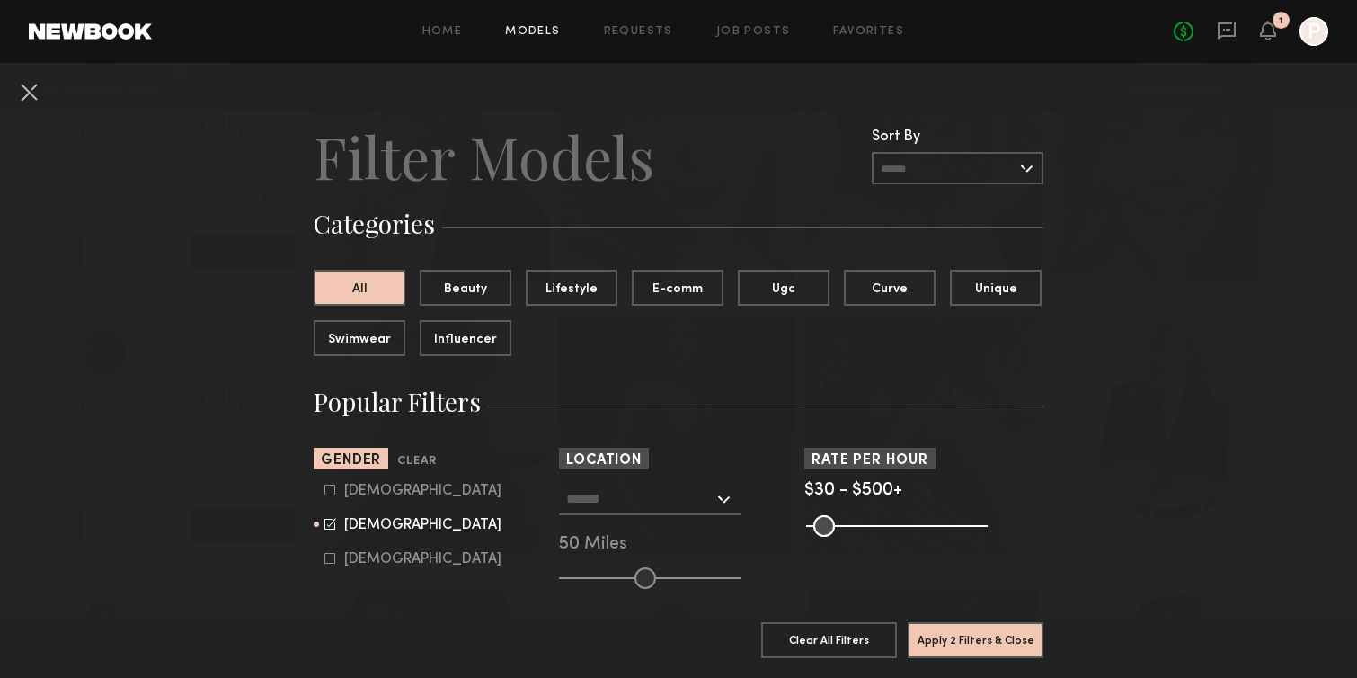
click at [720, 495] on div at bounding box center [650, 499] width 182 height 32
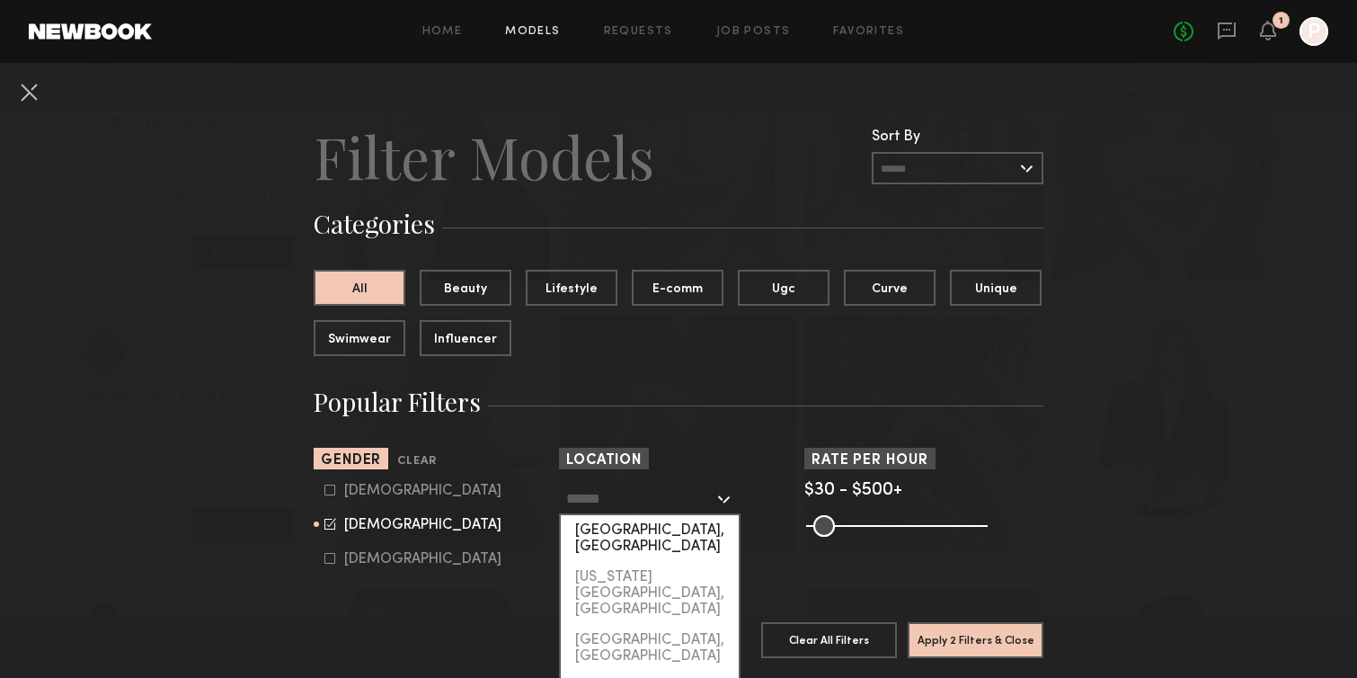
click at [691, 536] on div "[GEOGRAPHIC_DATA], [GEOGRAPHIC_DATA]" at bounding box center [650, 538] width 178 height 47
type input "**********"
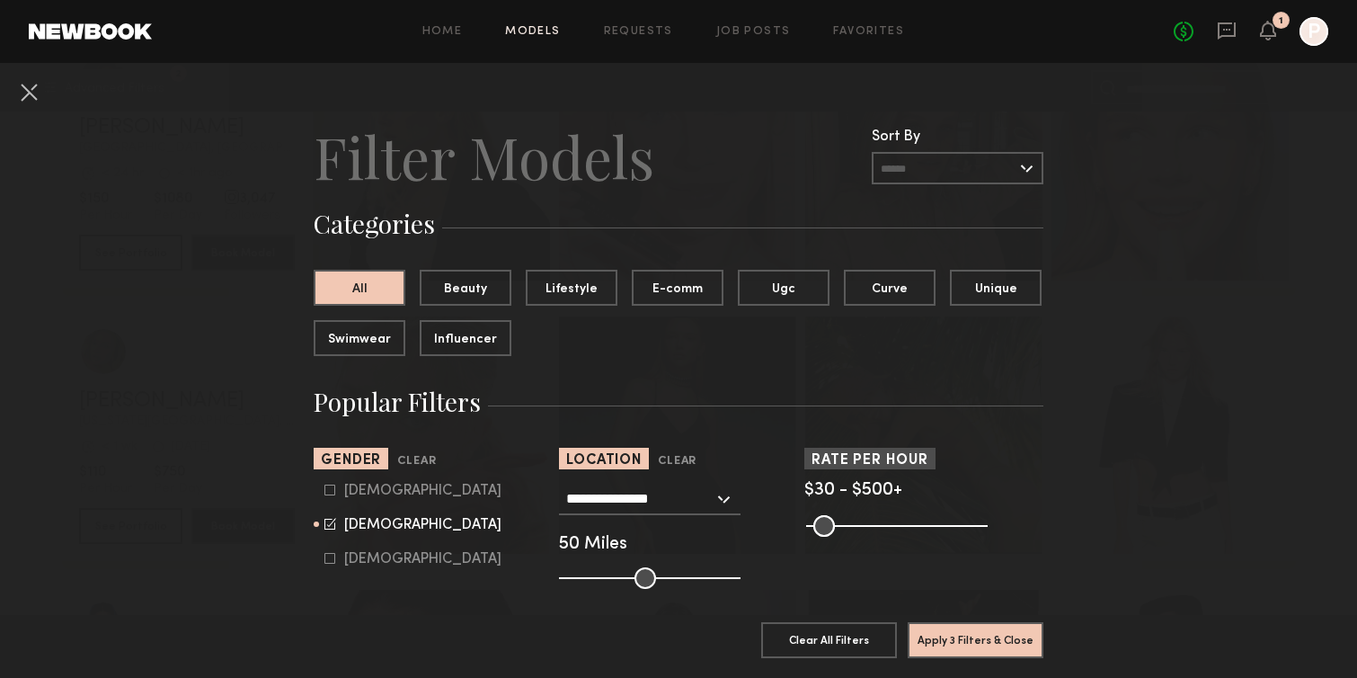
type input "**"
click at [689, 577] on input "range" at bounding box center [650, 578] width 182 height 22
click at [983, 636] on button "Apply 3 Filters & Close" at bounding box center [976, 639] width 136 height 36
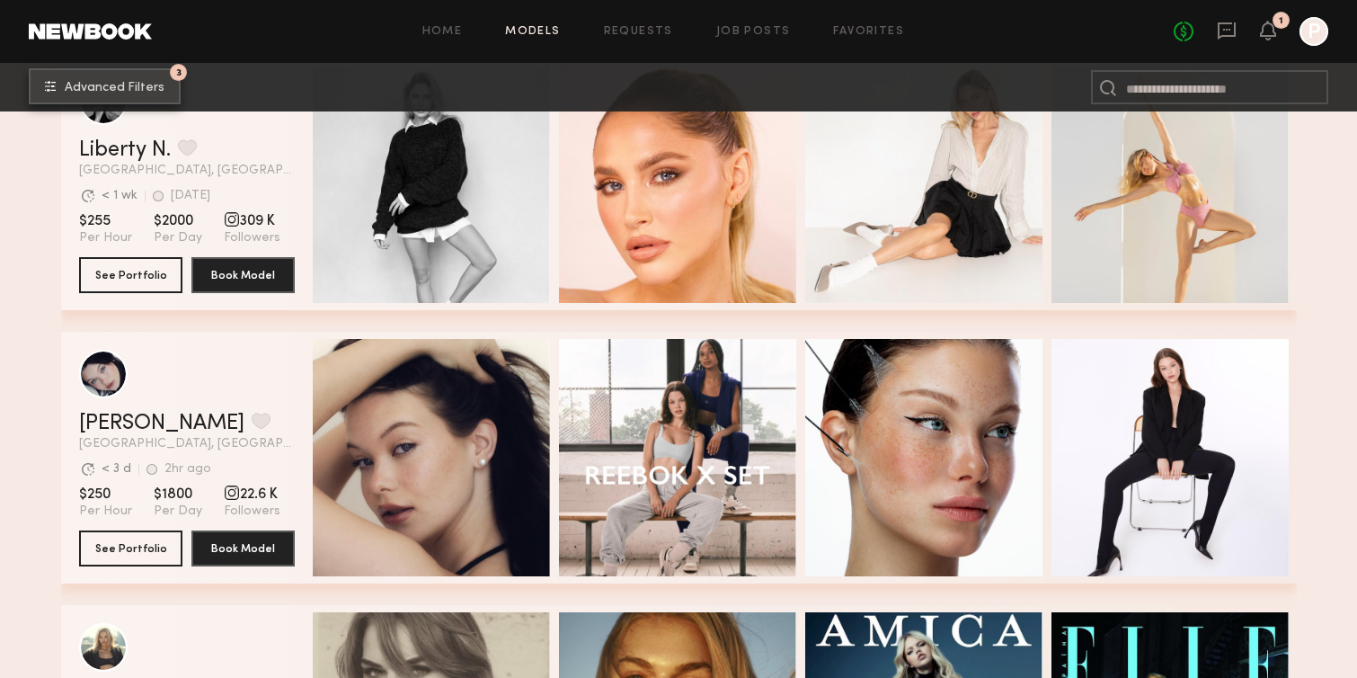
scroll to position [639, 0]
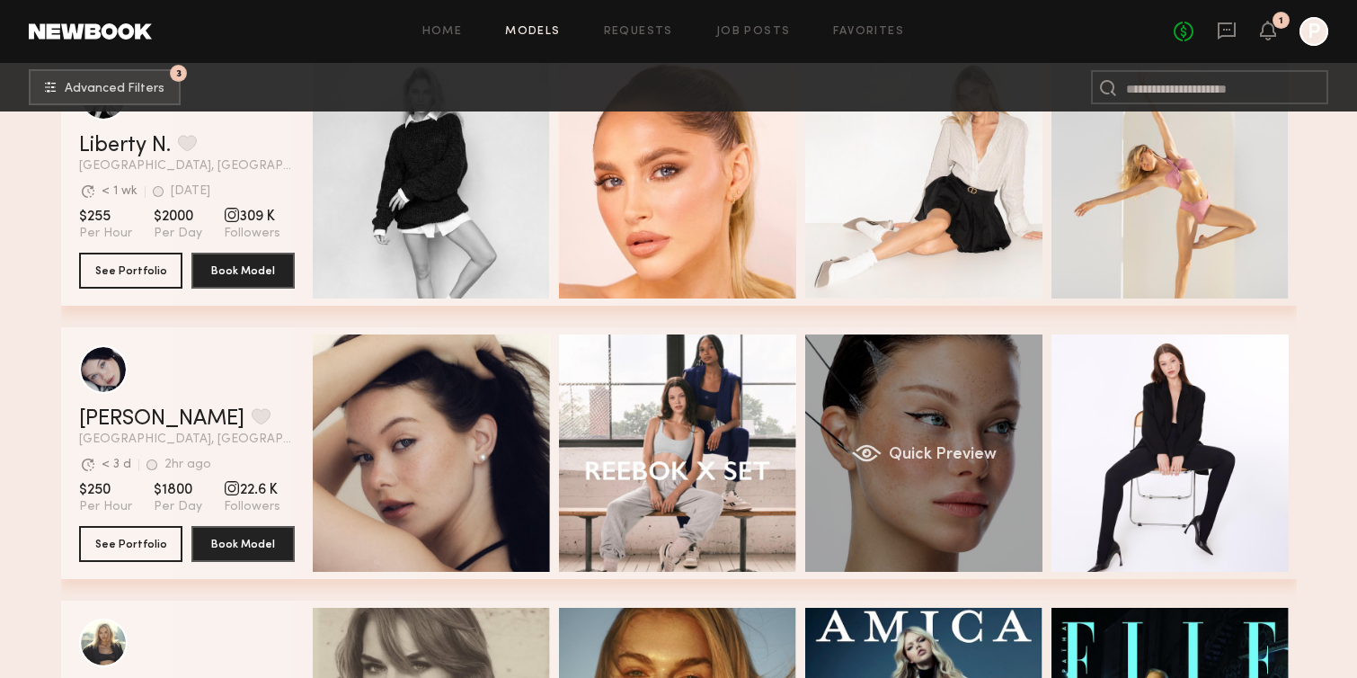
click at [926, 454] on span "Quick Preview" at bounding box center [942, 455] width 108 height 16
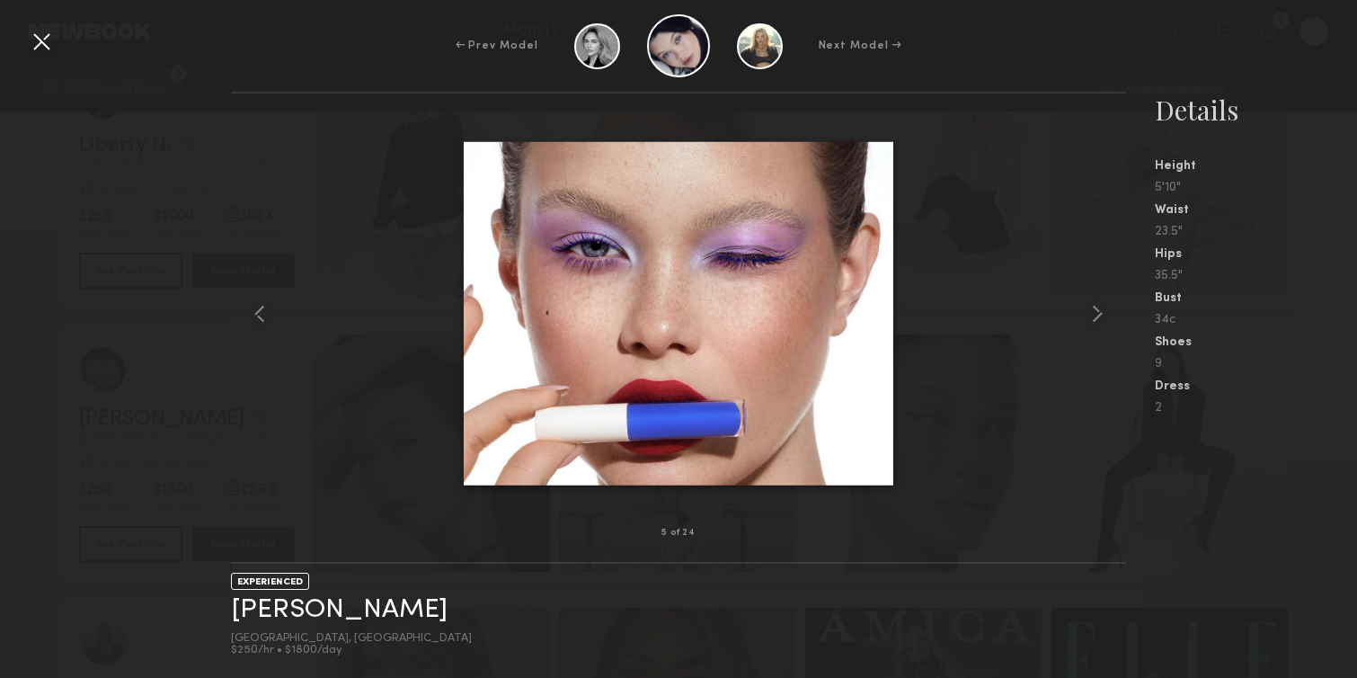
click at [977, 577] on div "EXPERIENCED Marina F. Los Angeles, CA $250/hr • $1800/day" at bounding box center [679, 621] width 896 height 114
click at [1335, 81] on div "← Prev Model Next Model → 5 of 24 EXPERIENCED Marina F. Los Angeles, CA $250/hr…" at bounding box center [678, 339] width 1357 height 678
click at [43, 42] on div at bounding box center [41, 41] width 29 height 29
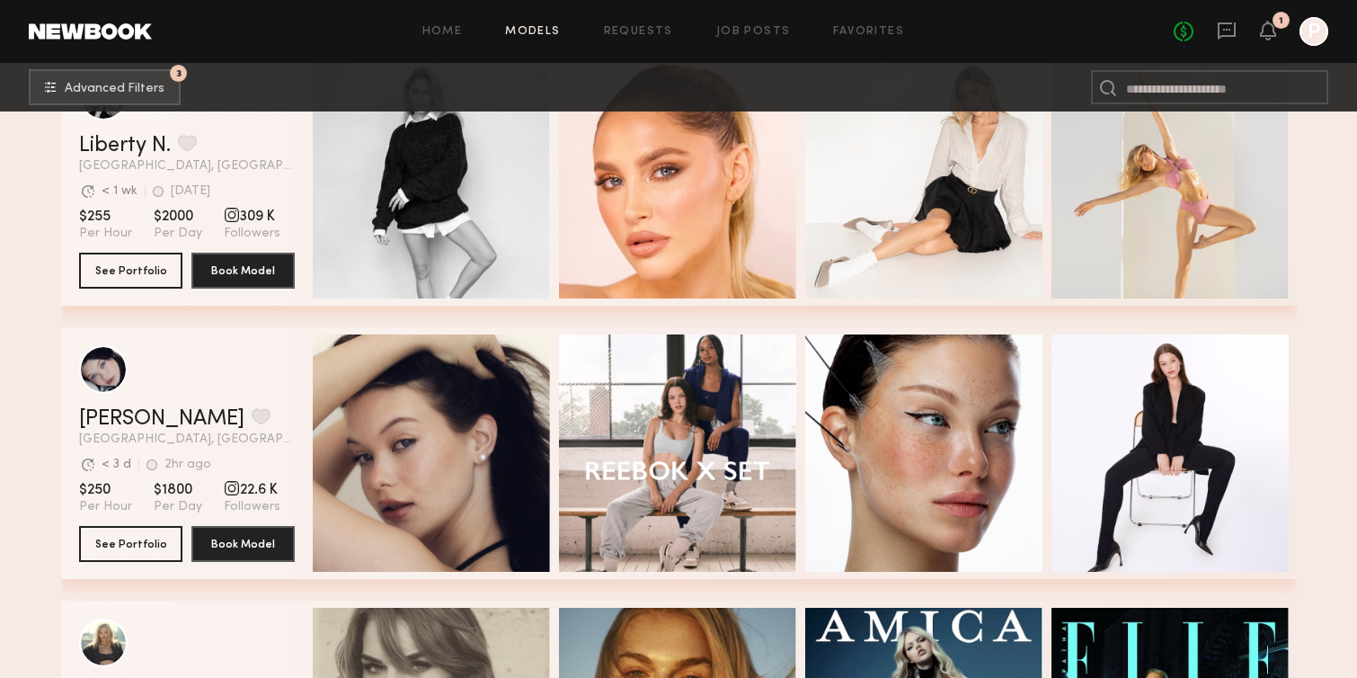
click at [161, 384] on div "grid" at bounding box center [187, 369] width 216 height 49
click at [135, 425] on link "Marina F." at bounding box center [161, 419] width 165 height 22
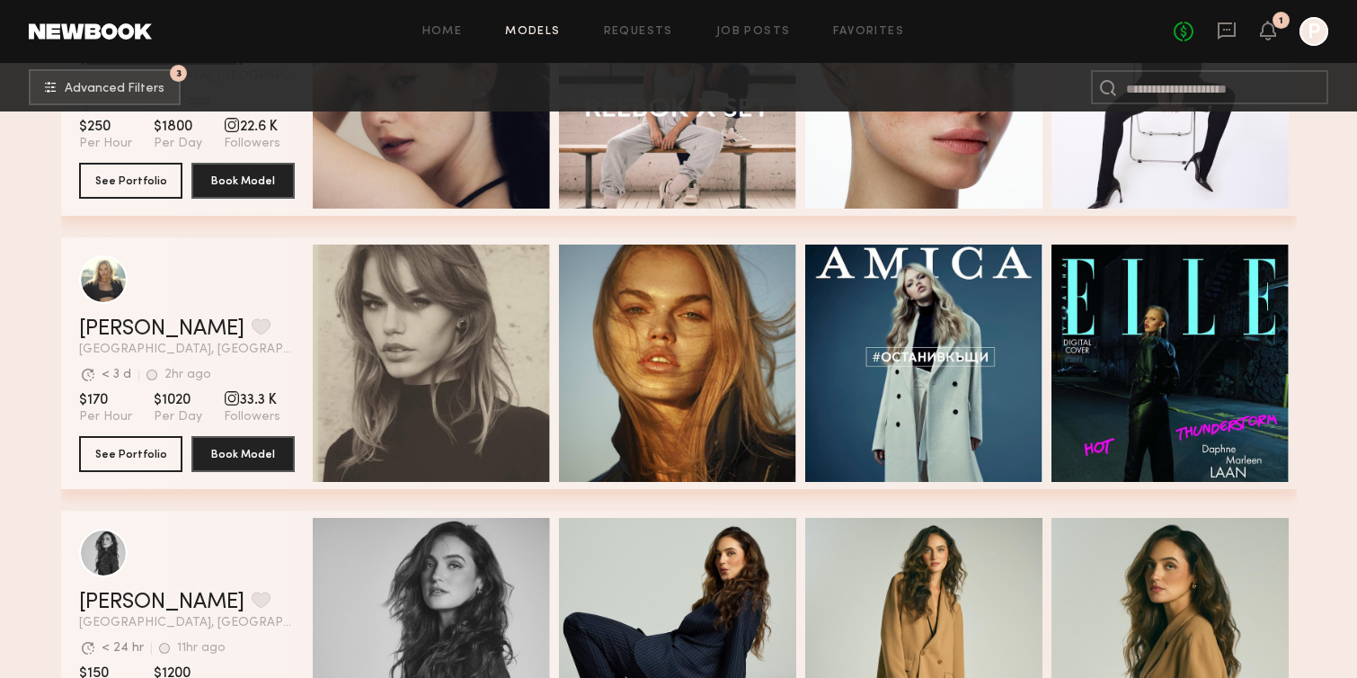
scroll to position [1010, 0]
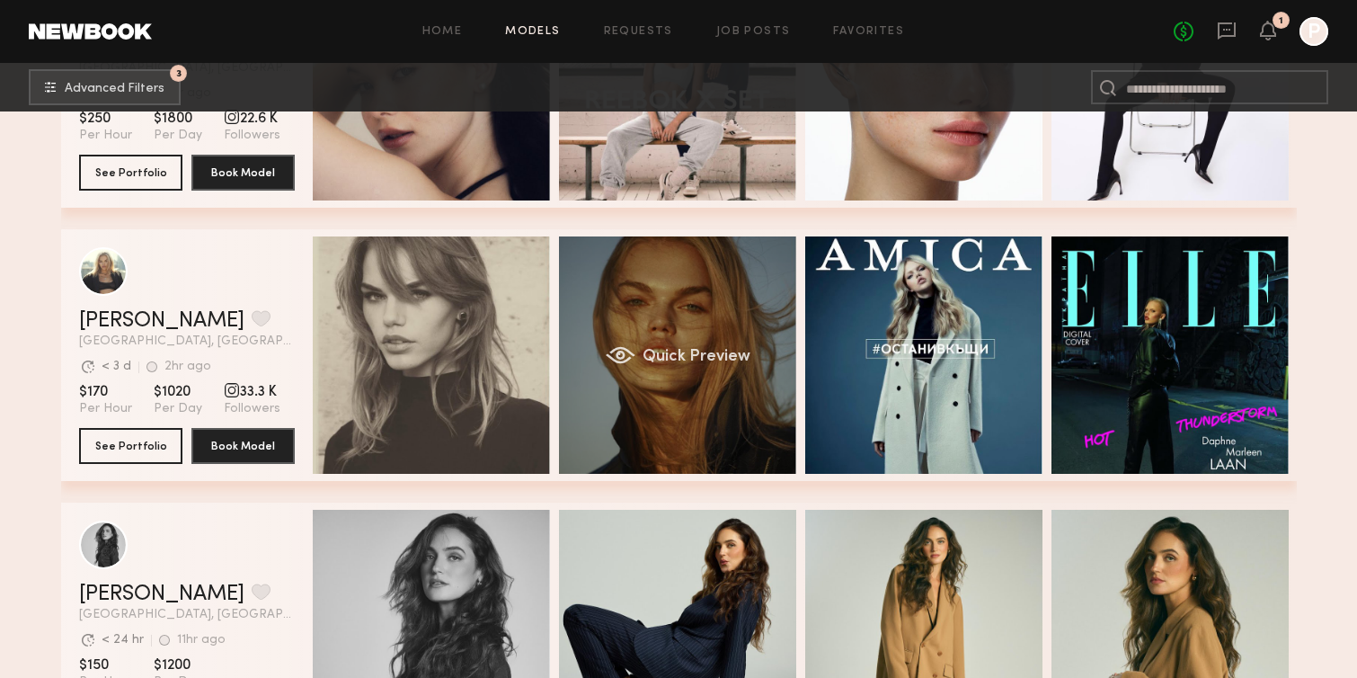
click at [635, 312] on div "Quick Preview" at bounding box center [677, 354] width 237 height 237
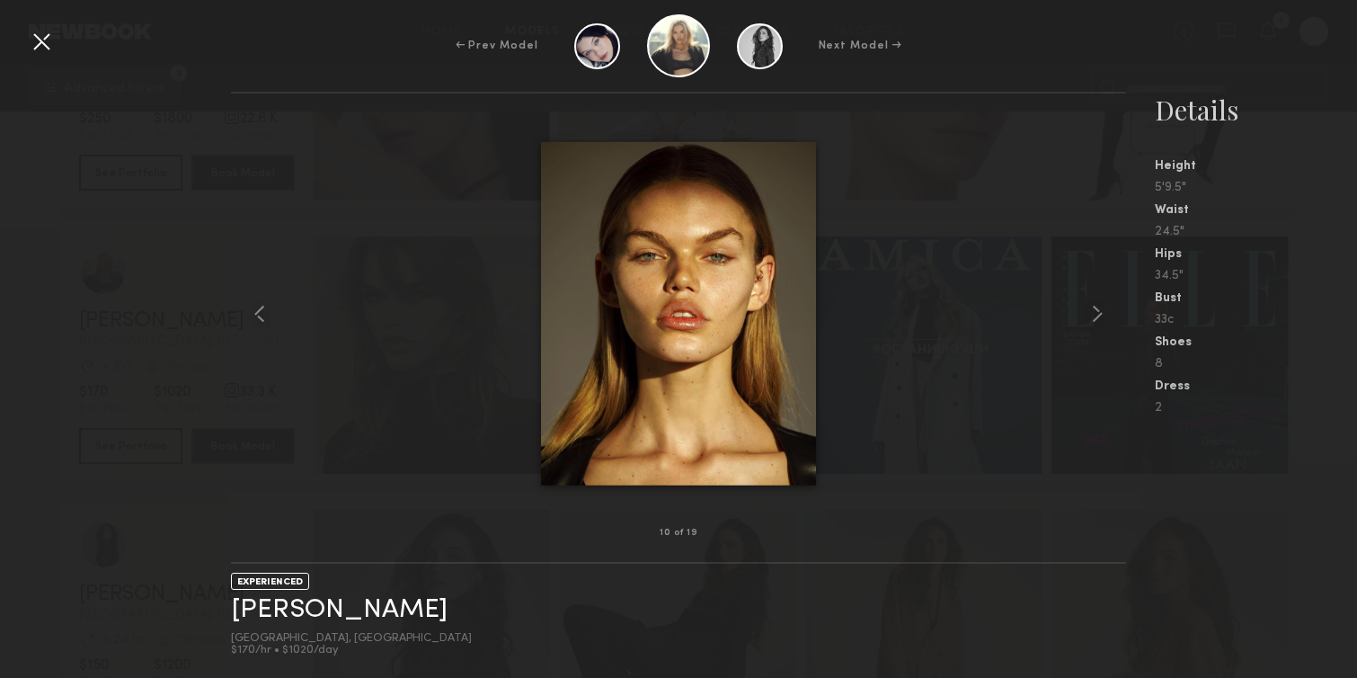
click at [944, 205] on div at bounding box center [679, 313] width 896 height 382
click at [38, 28] on div at bounding box center [41, 41] width 29 height 29
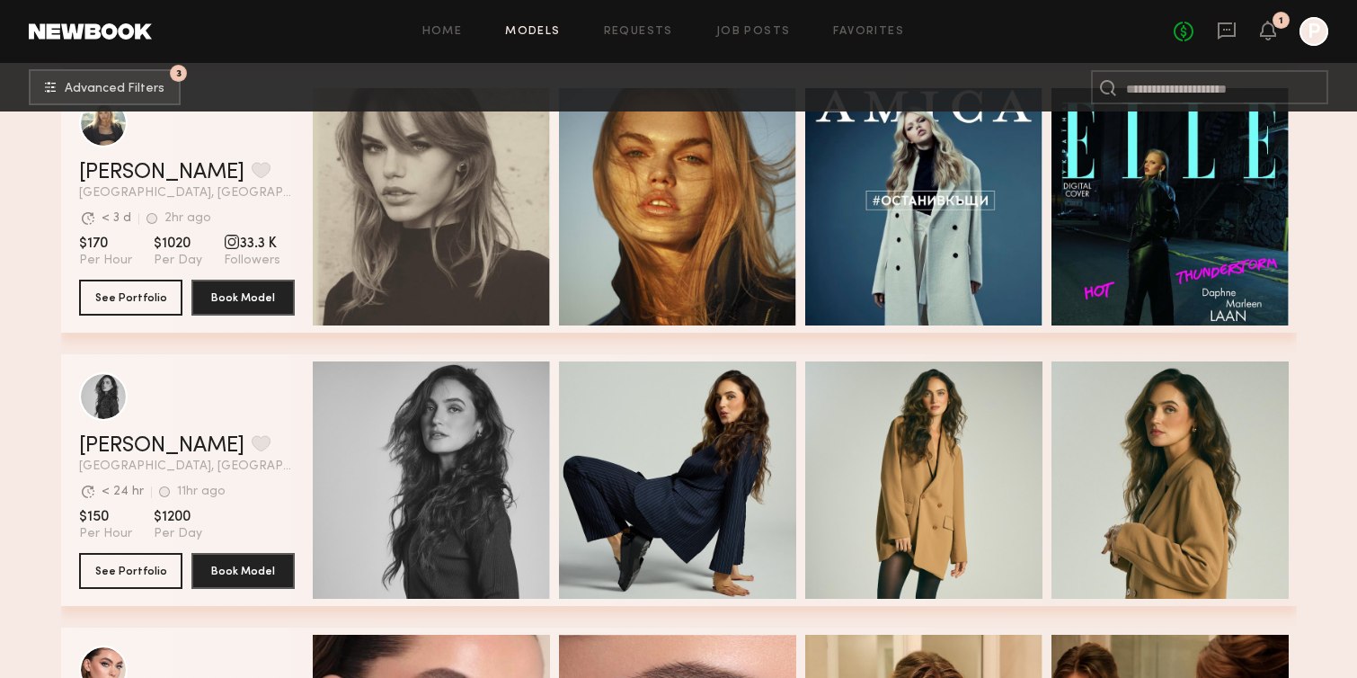
scroll to position [1152, 0]
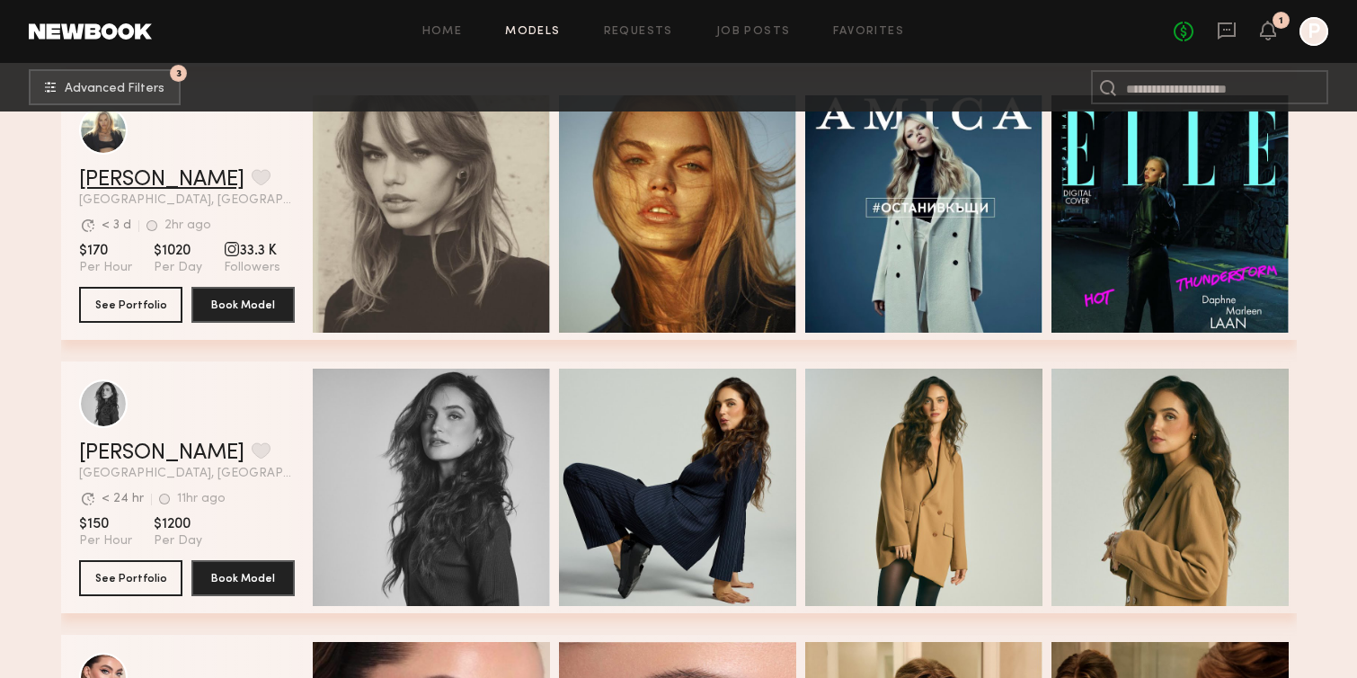
click at [141, 176] on link "Daphne L." at bounding box center [161, 180] width 165 height 22
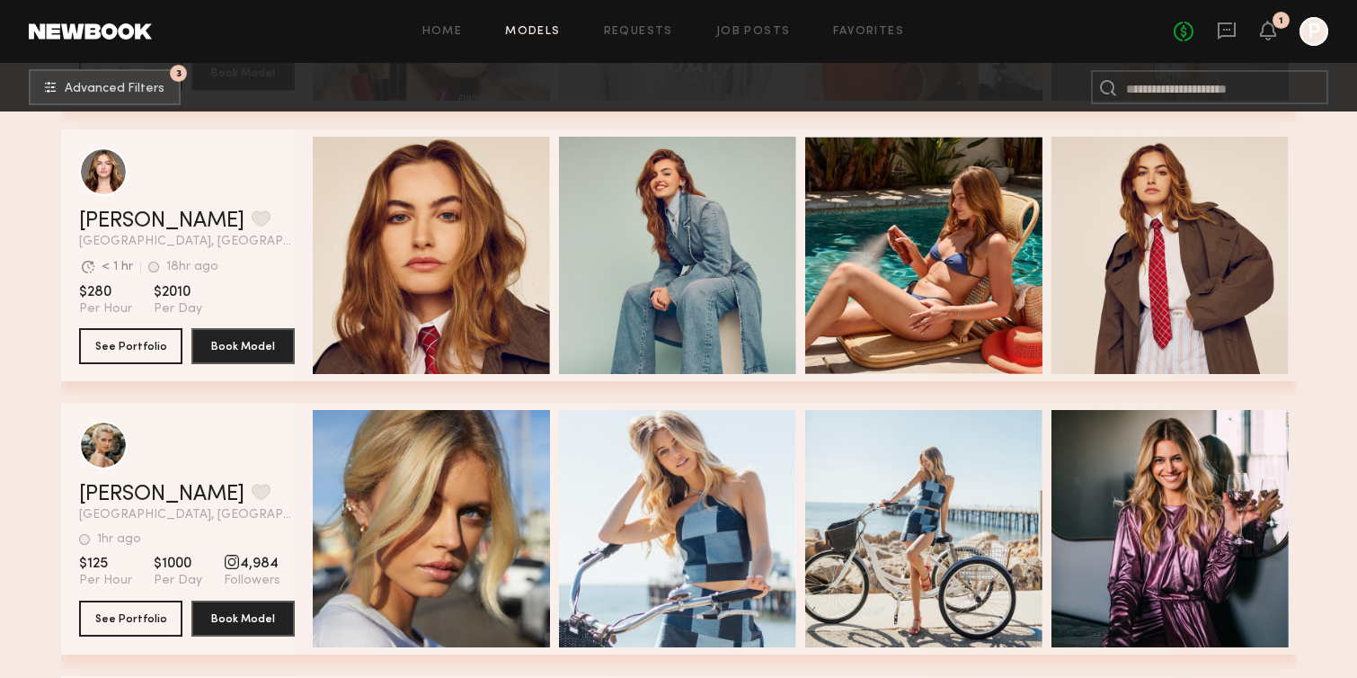
scroll to position [6856, 0]
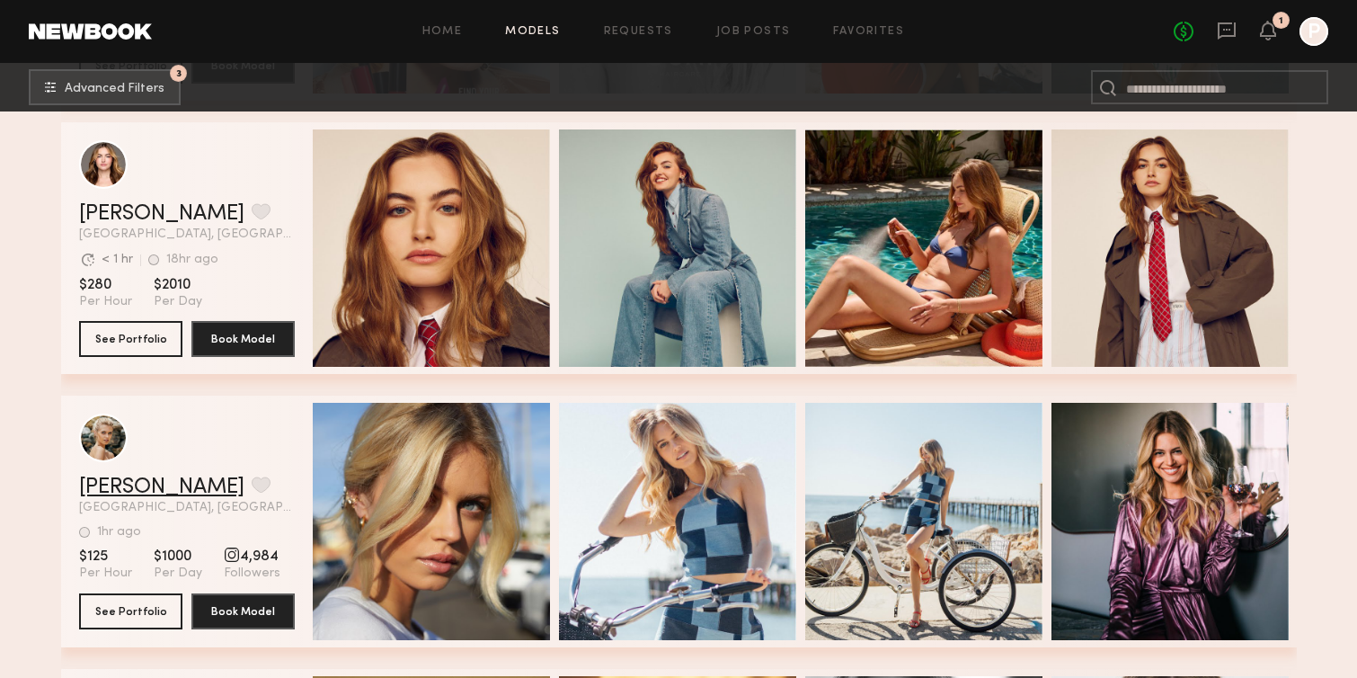
click at [147, 488] on link "[PERSON_NAME]" at bounding box center [161, 487] width 165 height 22
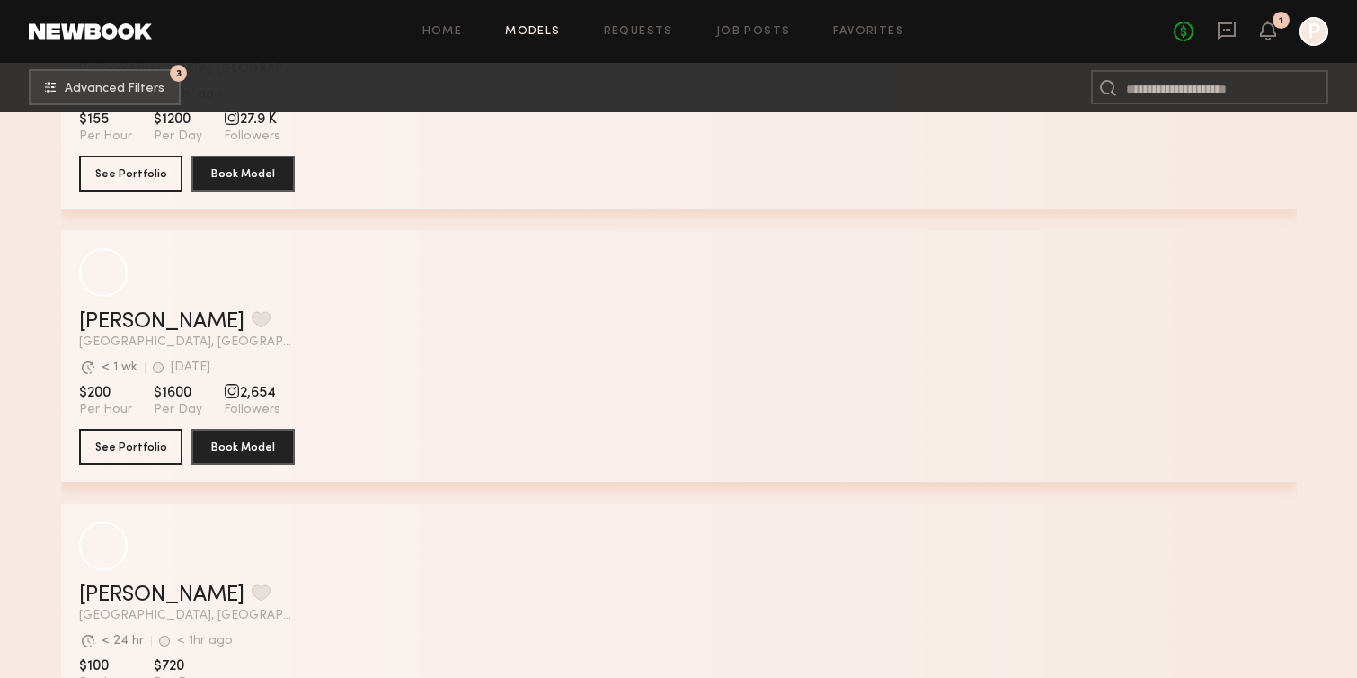
scroll to position [23933, 0]
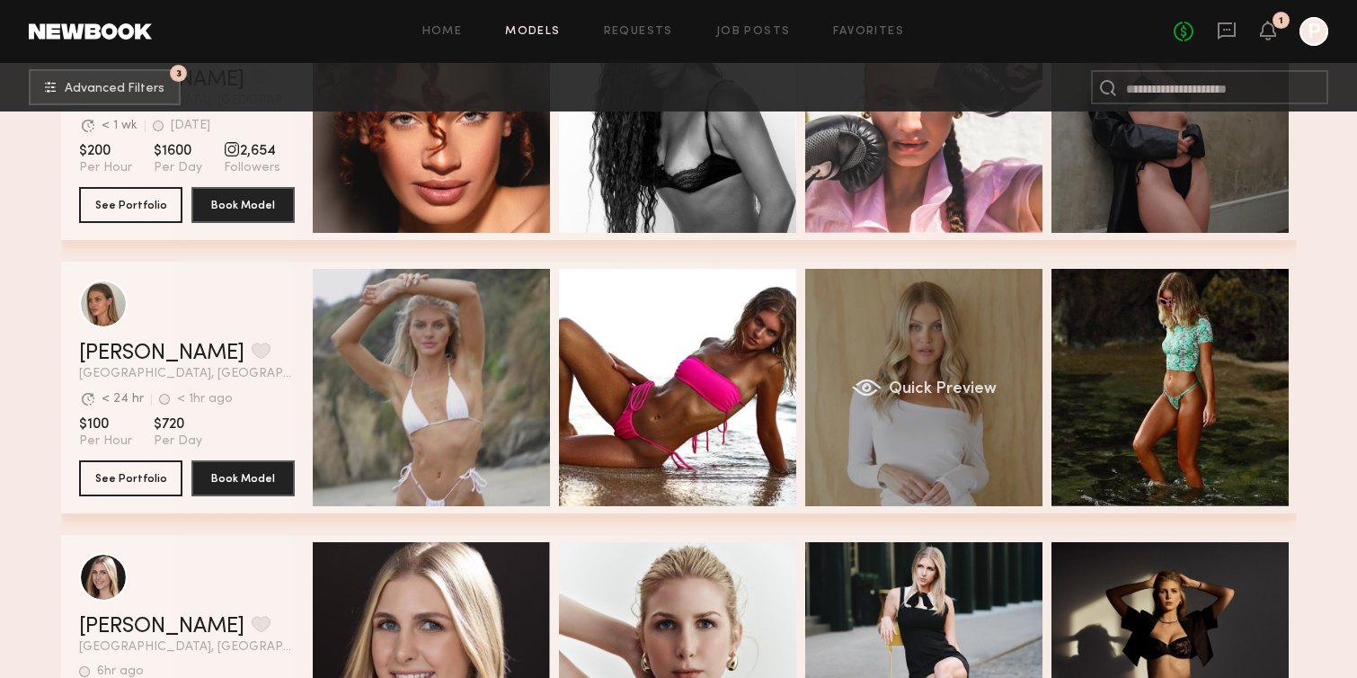
click at [876, 422] on div "Quick Preview" at bounding box center [923, 387] width 237 height 237
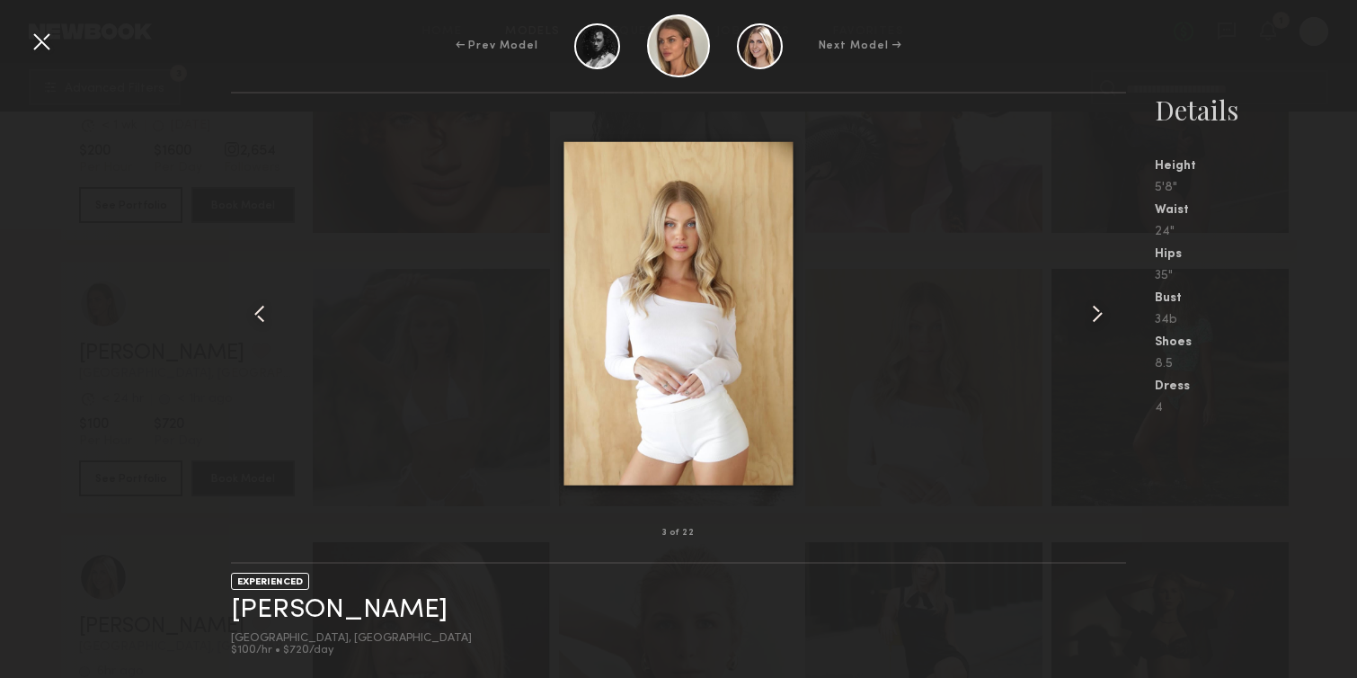
click at [39, 40] on div at bounding box center [41, 41] width 29 height 29
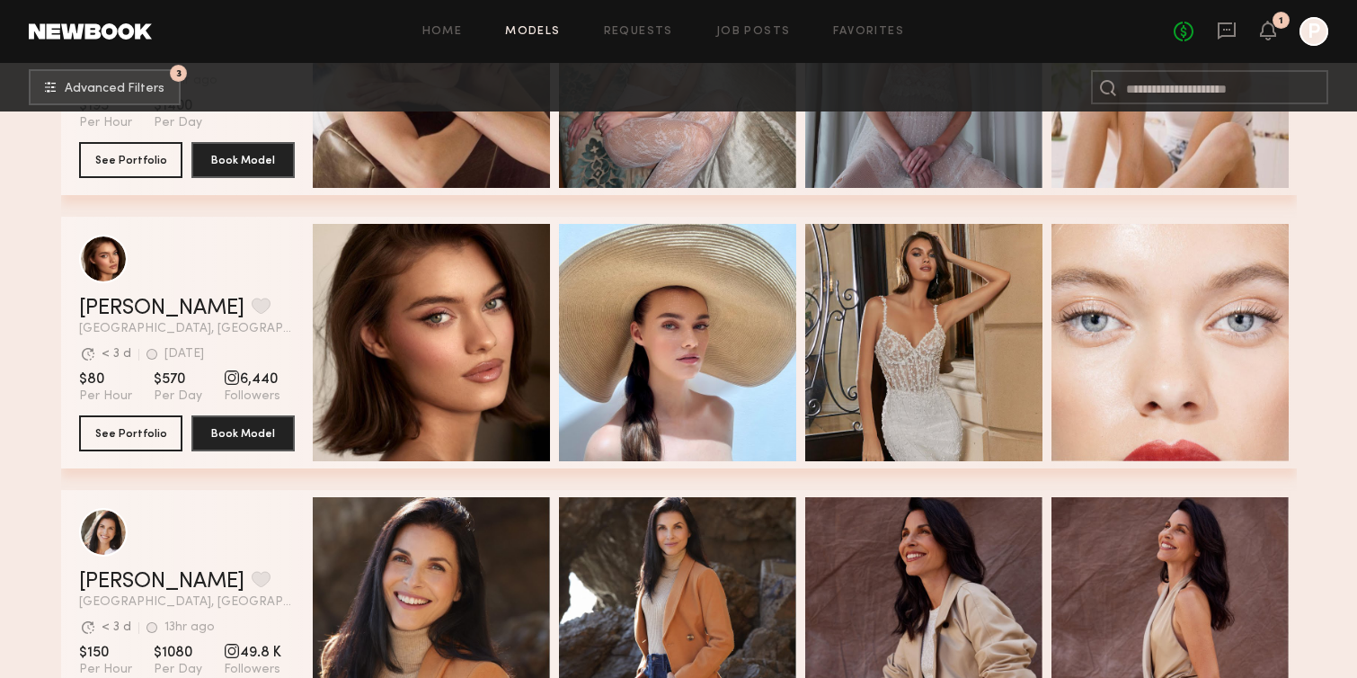
scroll to position [29446, 0]
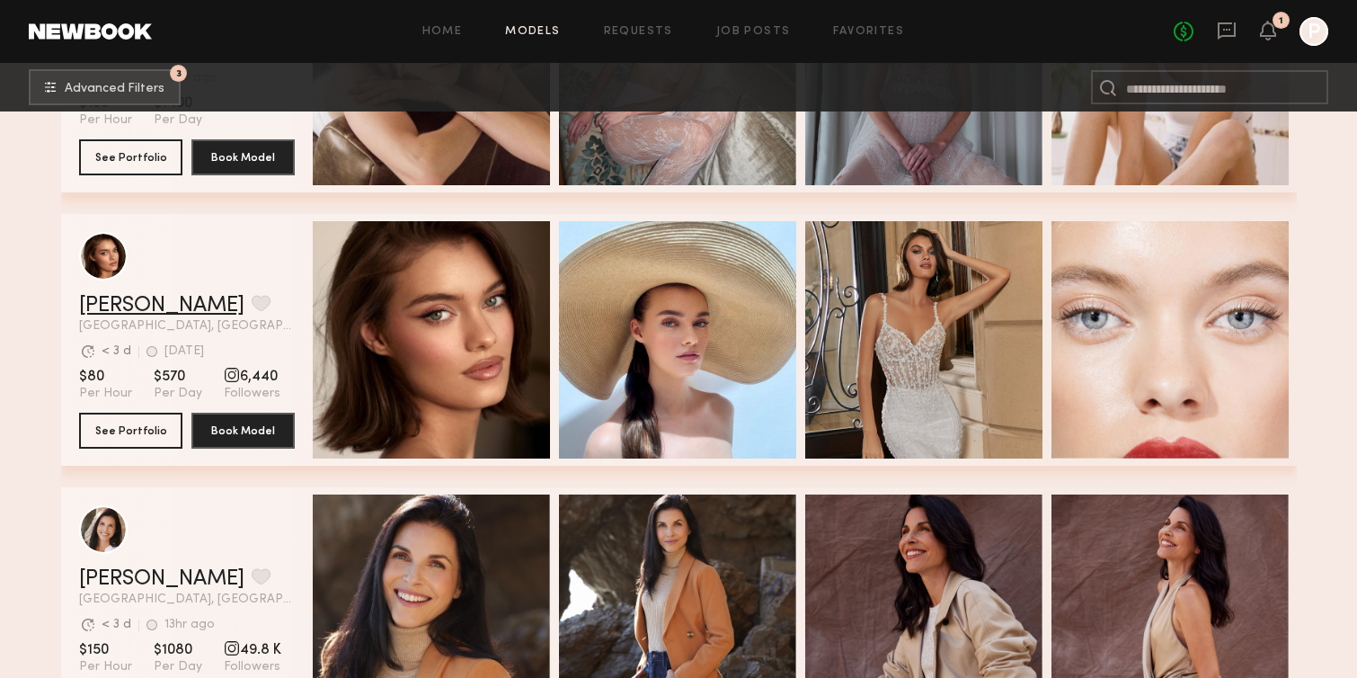
click at [128, 304] on link "Oleksandra K." at bounding box center [161, 306] width 165 height 22
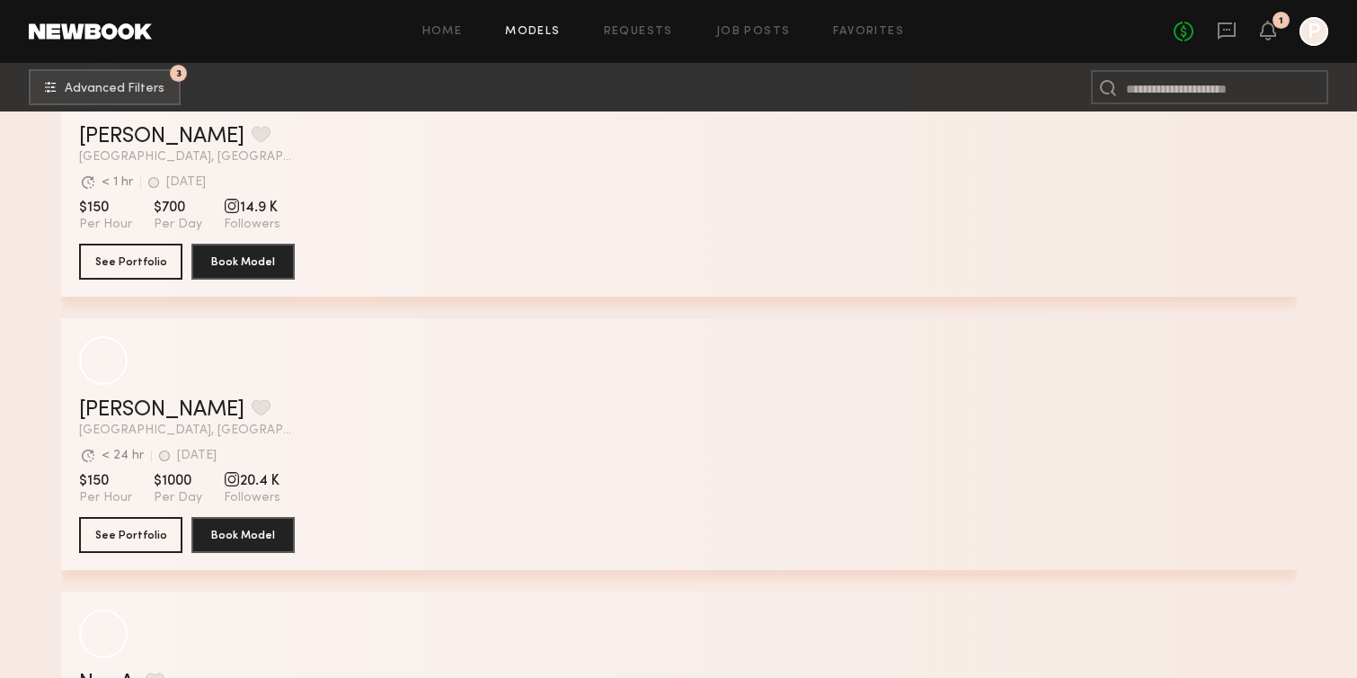
scroll to position [36174, 0]
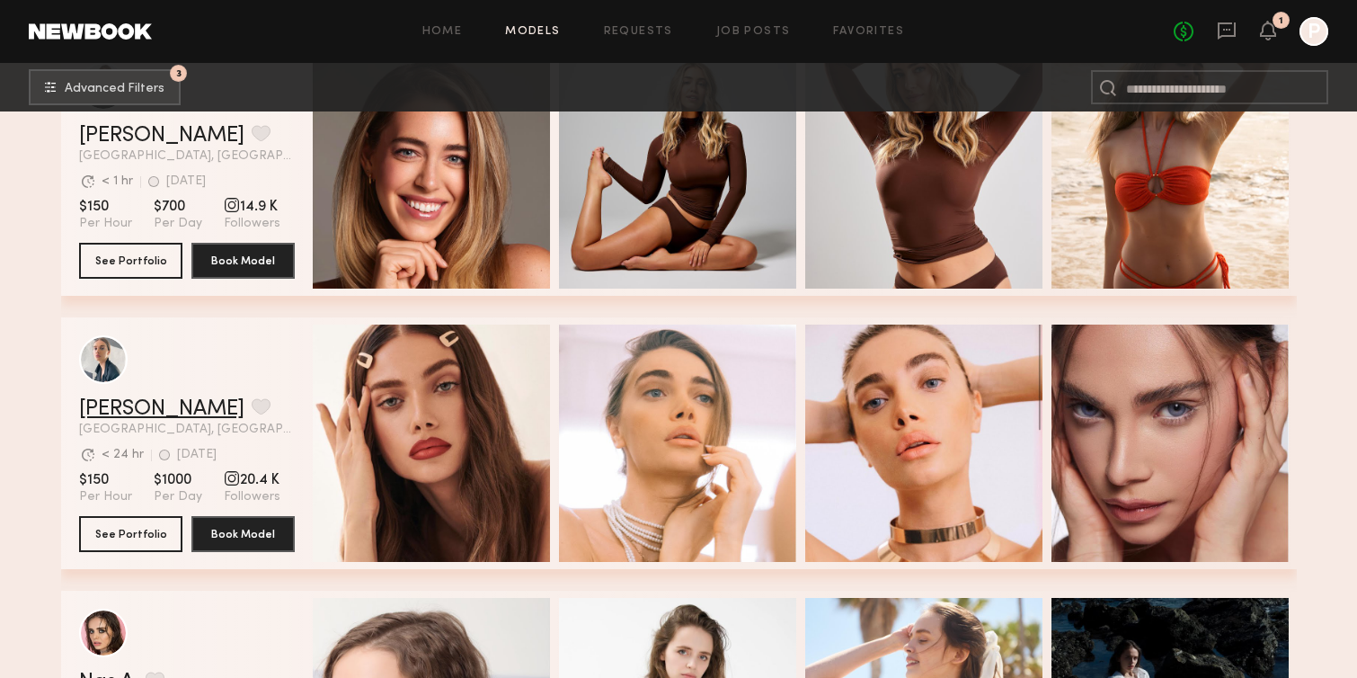
click at [118, 416] on link "Lily D." at bounding box center [161, 409] width 165 height 22
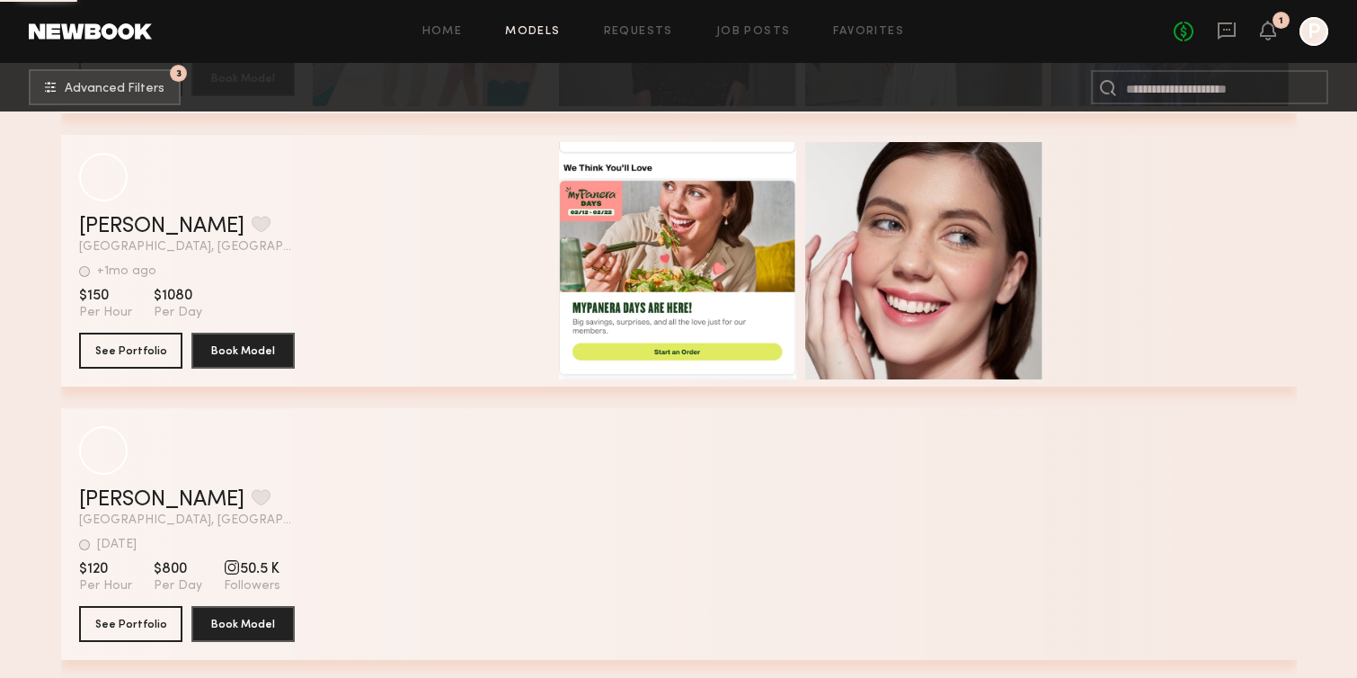
scroll to position [41554, 0]
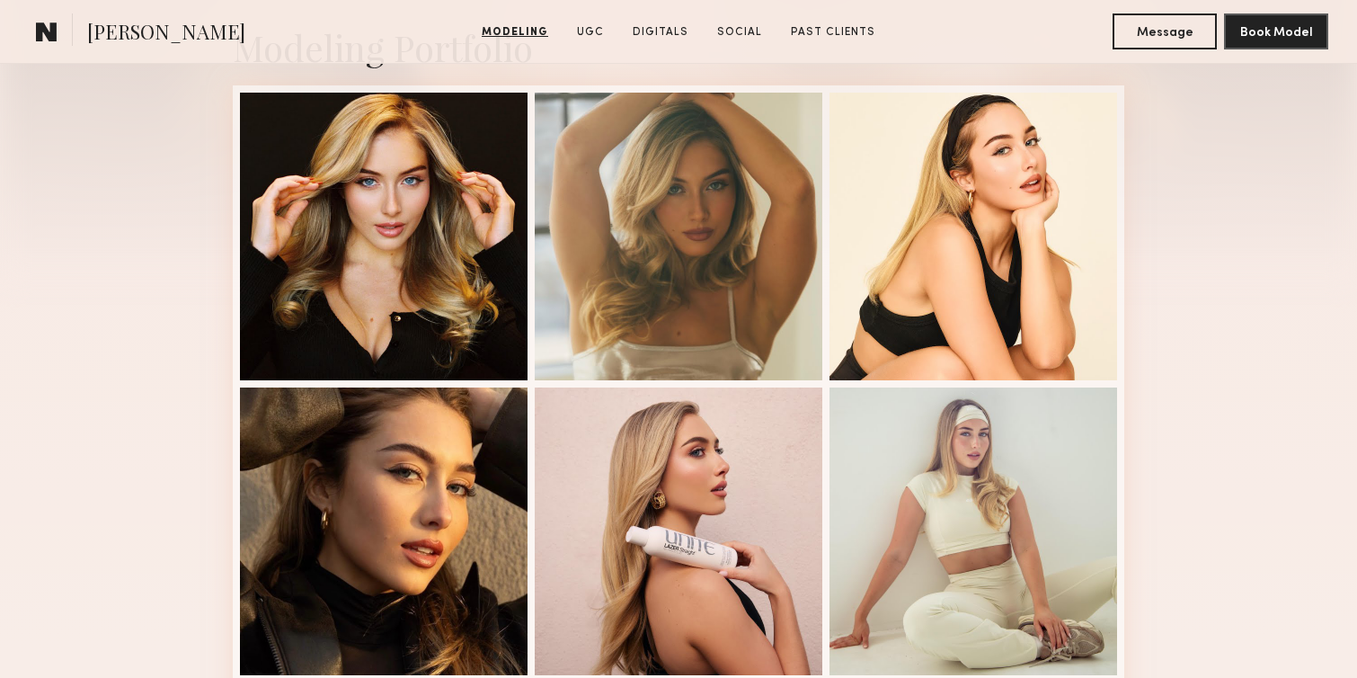
scroll to position [437, 0]
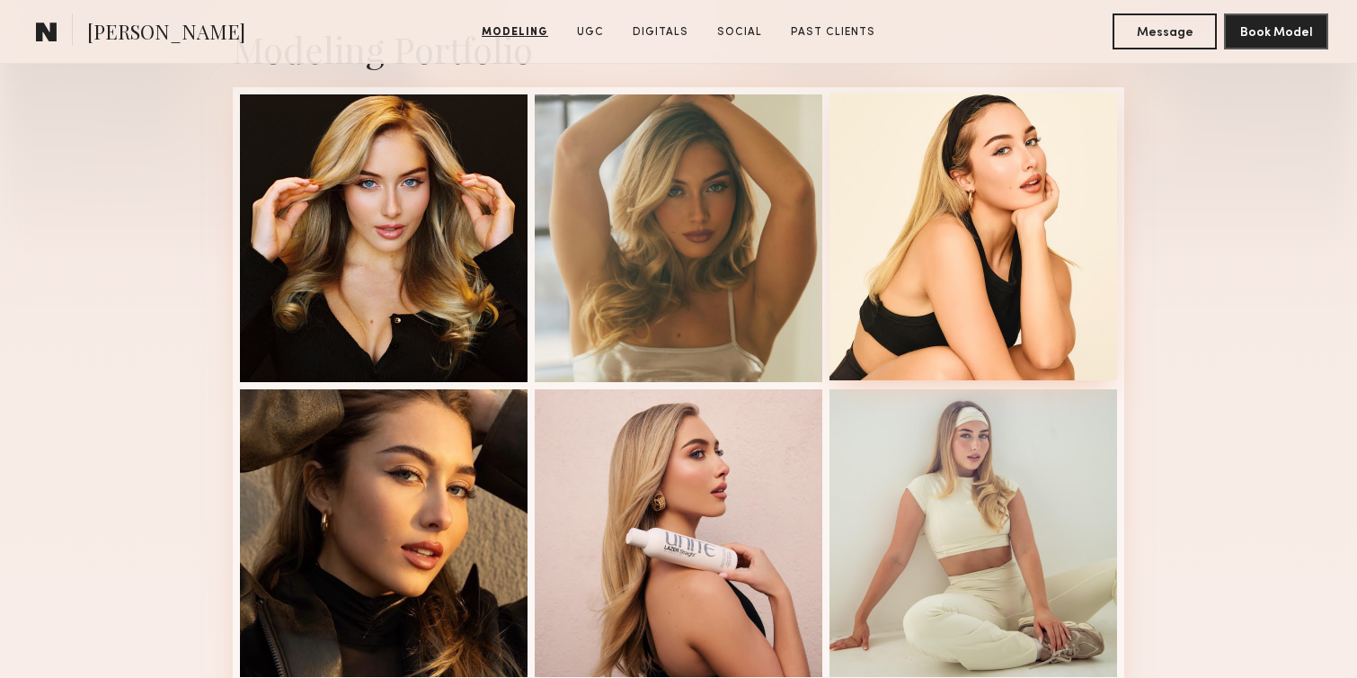
click at [1039, 276] on div at bounding box center [974, 237] width 288 height 288
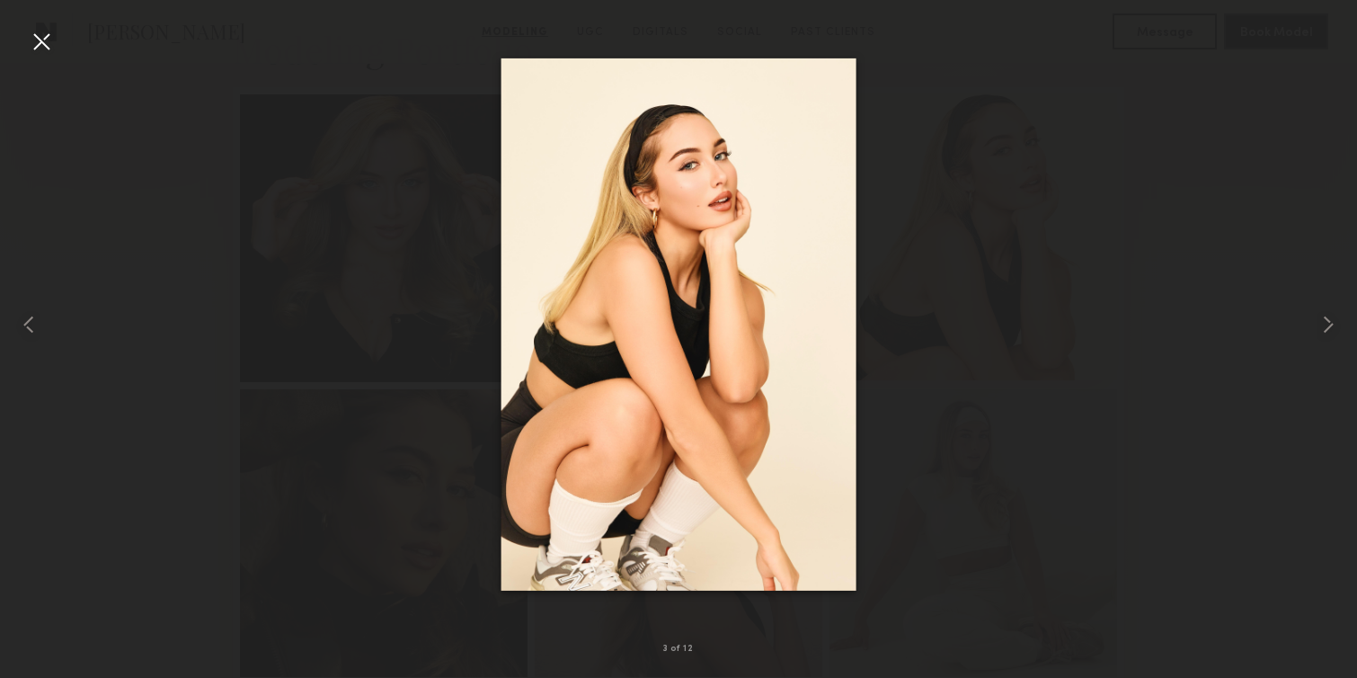
click at [1039, 276] on div at bounding box center [678, 324] width 1357 height 591
click at [1152, 319] on div at bounding box center [678, 324] width 1357 height 591
click at [43, 49] on div at bounding box center [41, 41] width 29 height 29
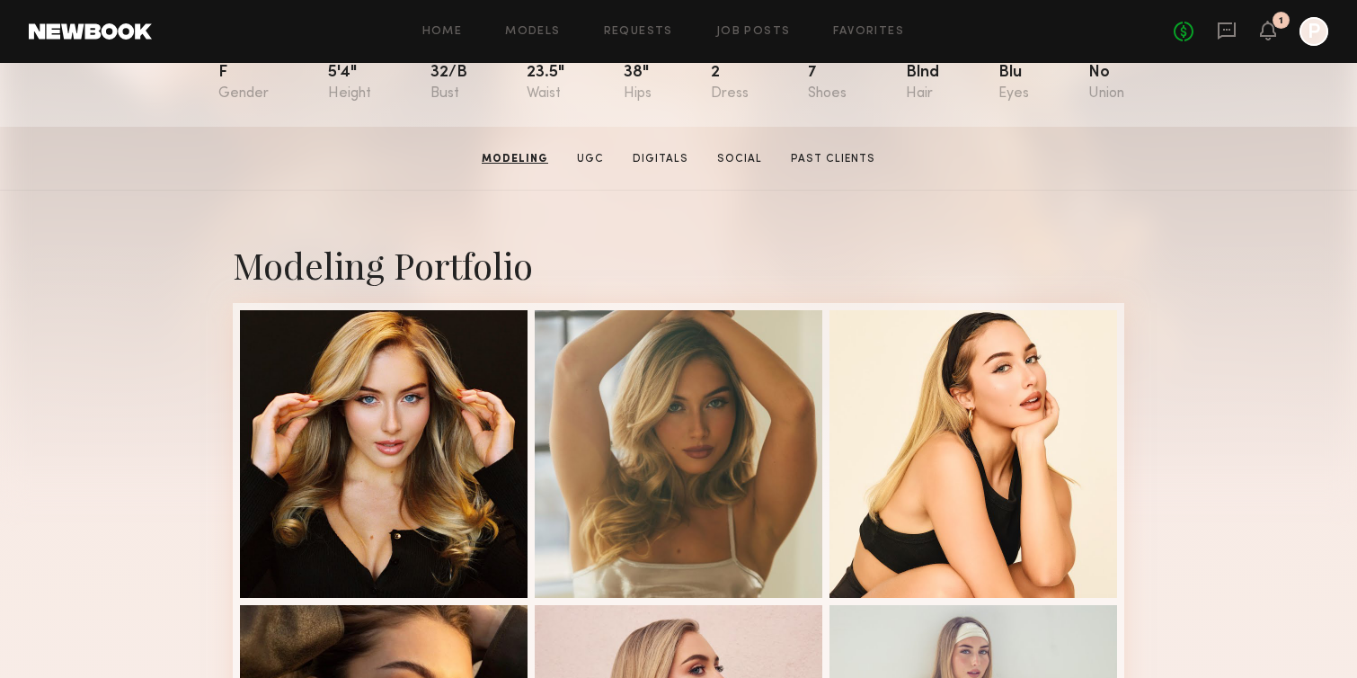
scroll to position [213, 0]
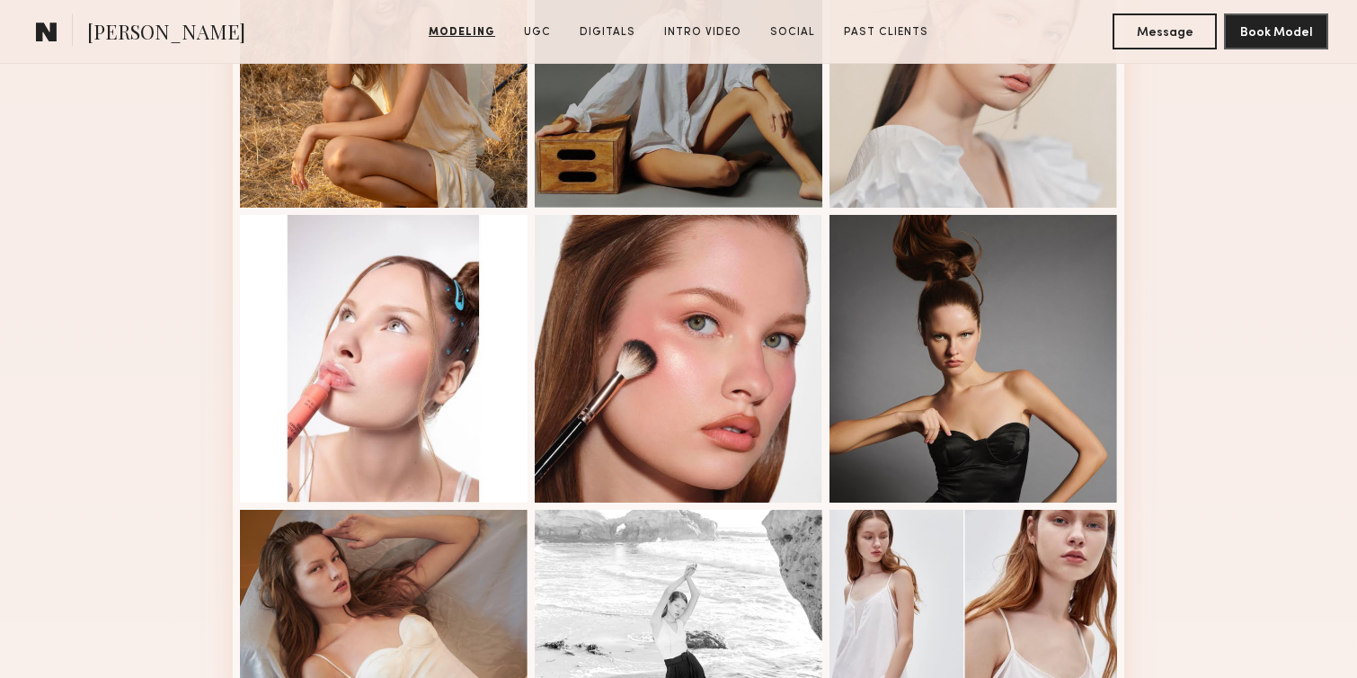
scroll to position [919, 0]
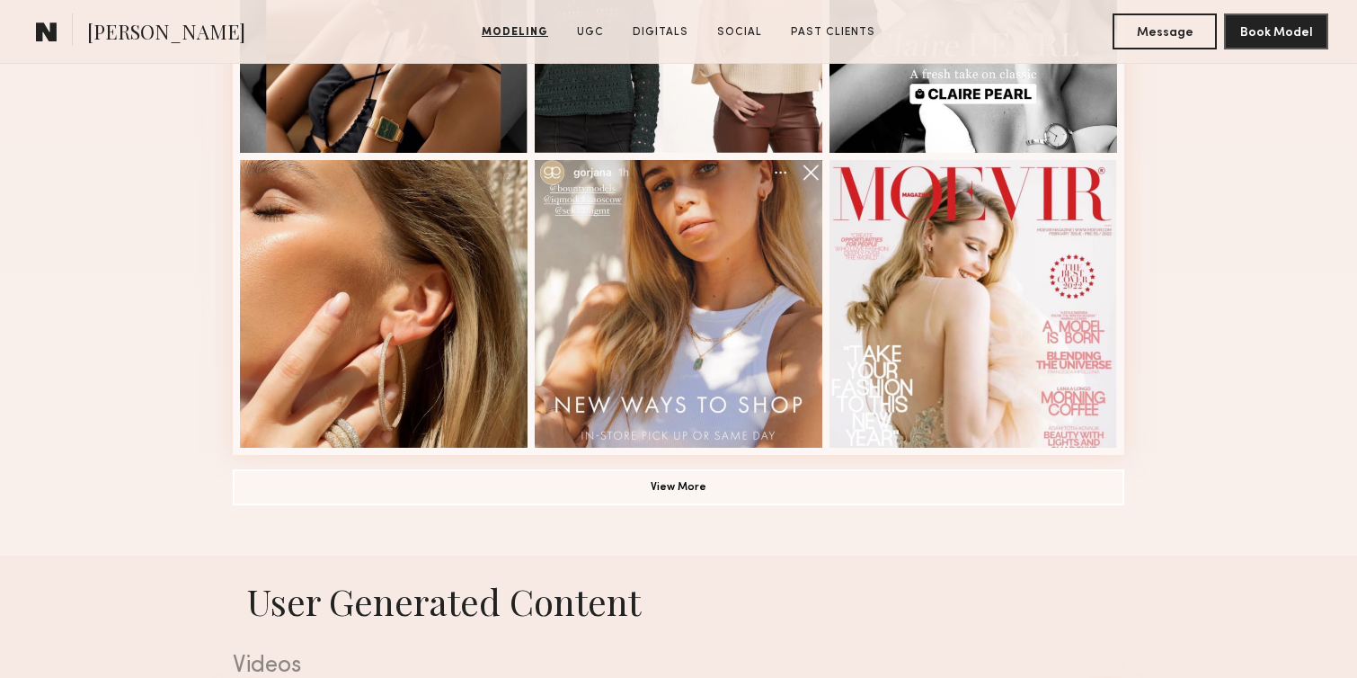
scroll to position [1258, 0]
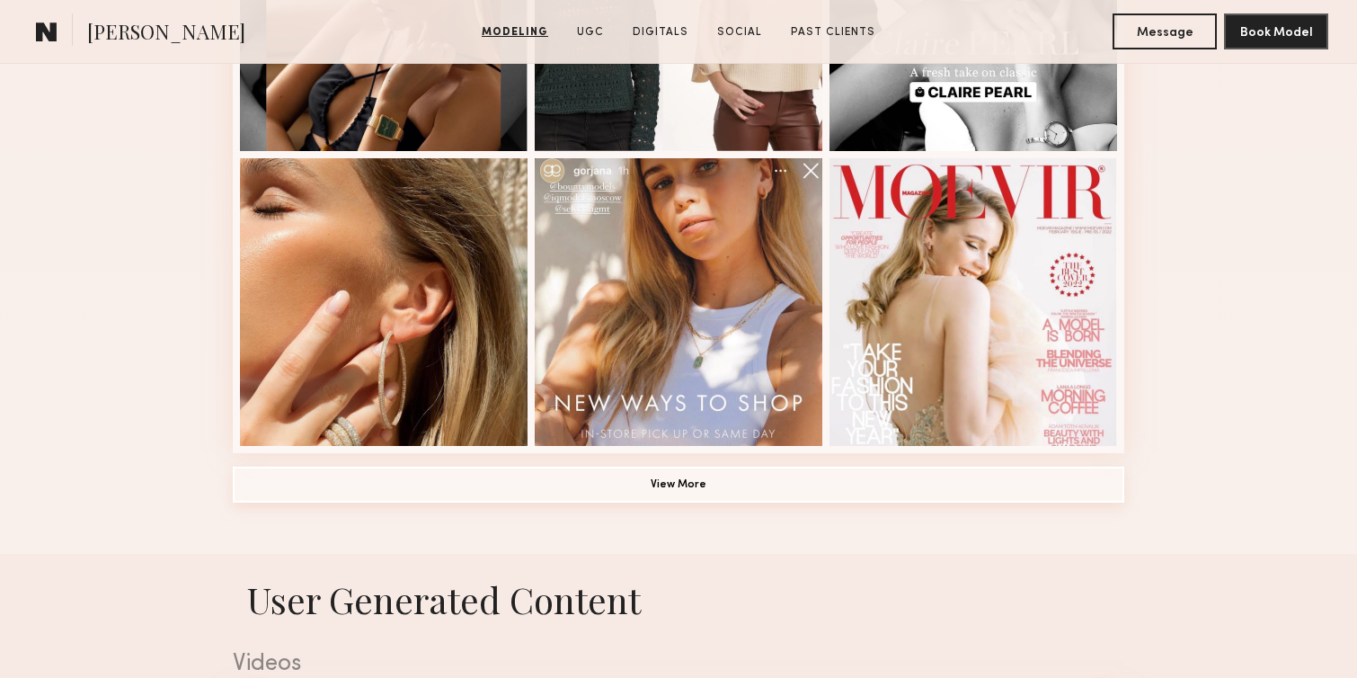
click at [368, 489] on button "View More" at bounding box center [679, 485] width 892 height 36
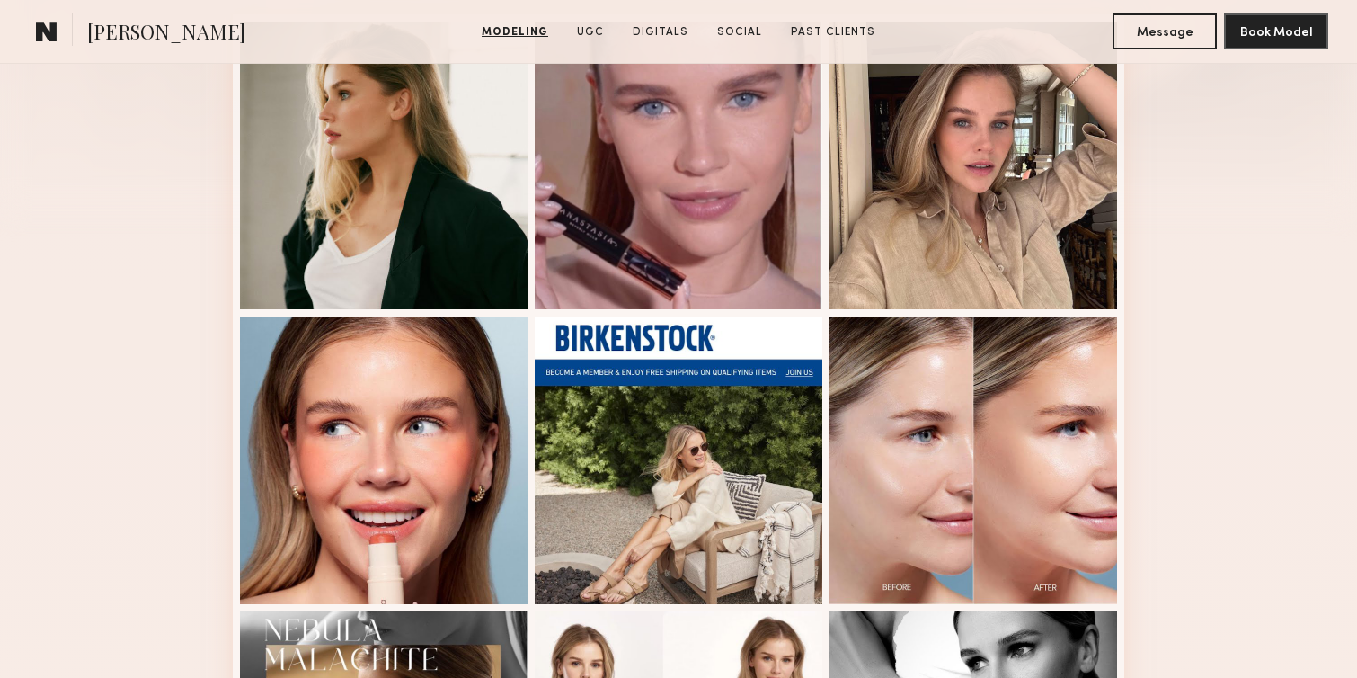
scroll to position [511, 0]
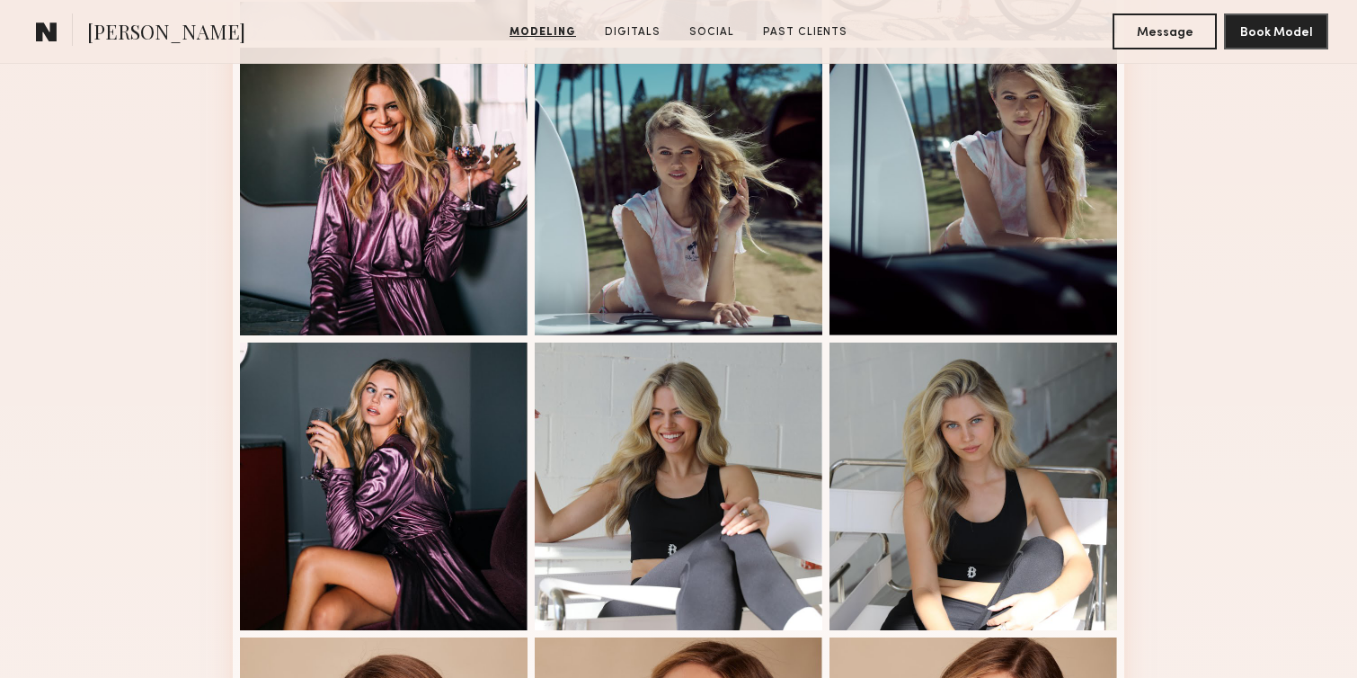
scroll to position [787, 0]
